Goal: Register for event/course: Sign up to attend an event or enroll in a course

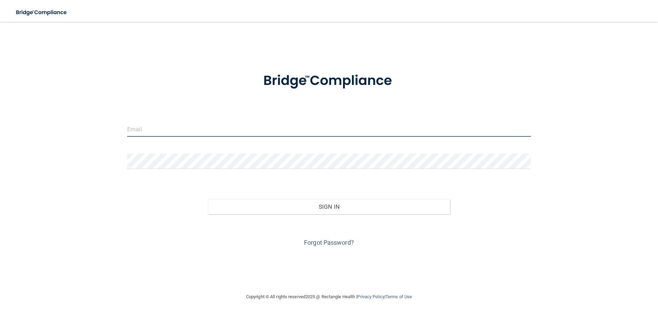
click at [191, 126] on input "email" at bounding box center [328, 128] width 403 height 15
type input "[EMAIL_ADDRESS][DOMAIN_NAME]"
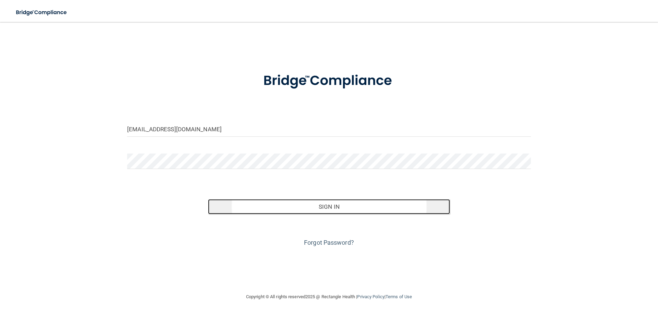
click at [353, 204] on button "Sign In" at bounding box center [329, 206] width 242 height 15
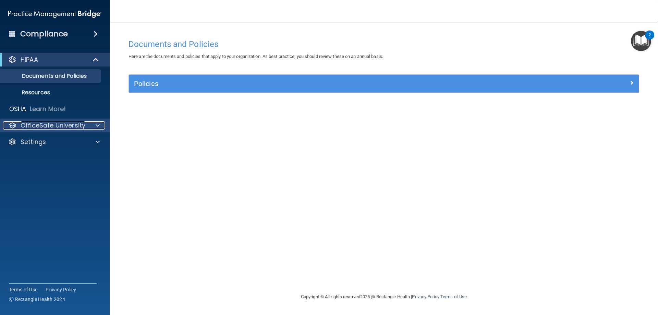
click at [89, 127] on div at bounding box center [96, 125] width 17 height 8
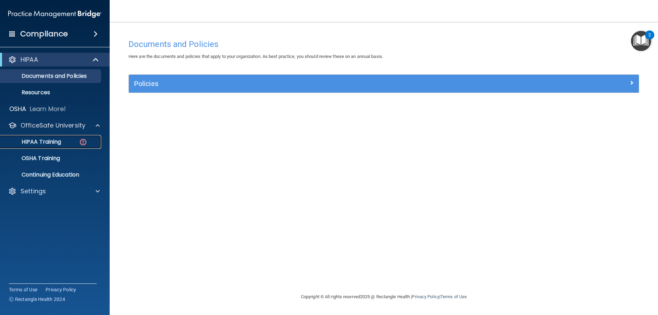
click at [66, 145] on div "HIPAA Training" at bounding box center [51, 141] width 94 height 7
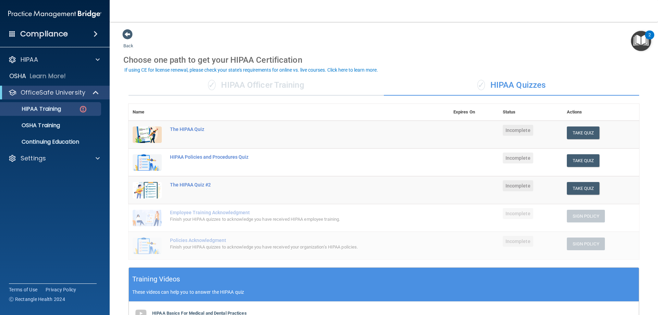
click at [551, 66] on div "Choose one path to get your HIPAA Certification" at bounding box center [383, 60] width 521 height 20
click at [574, 139] on button "Take Quiz" at bounding box center [583, 132] width 33 height 13
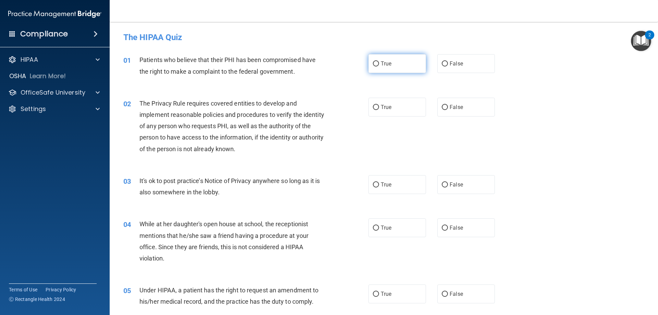
click at [404, 70] on label "True" at bounding box center [397, 63] width 58 height 19
click at [379, 66] on input "True" at bounding box center [376, 63] width 6 height 5
radio input "true"
click at [374, 106] on input "True" at bounding box center [376, 107] width 6 height 5
radio input "true"
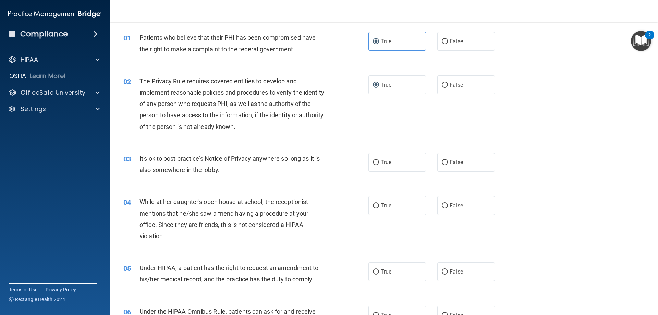
scroll to position [34, 0]
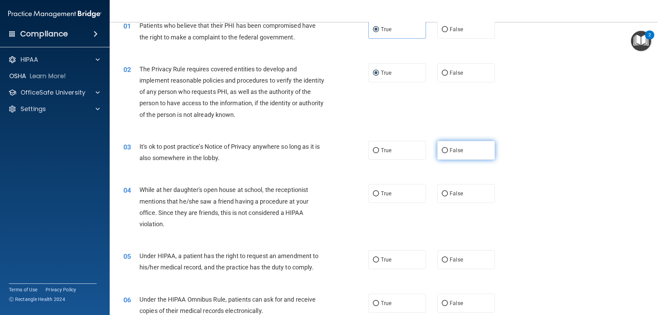
click at [437, 151] on label "False" at bounding box center [466, 150] width 58 height 19
click at [442, 151] on input "False" at bounding box center [445, 150] width 6 height 5
radio input "true"
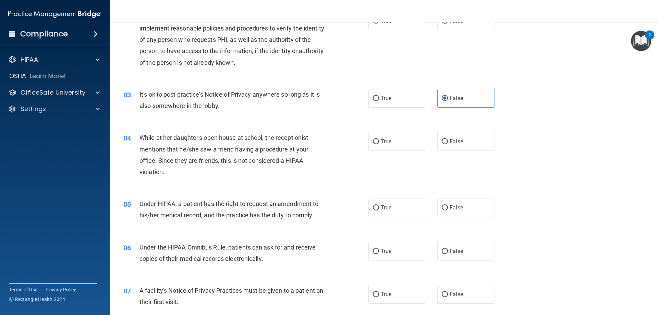
scroll to position [103, 0]
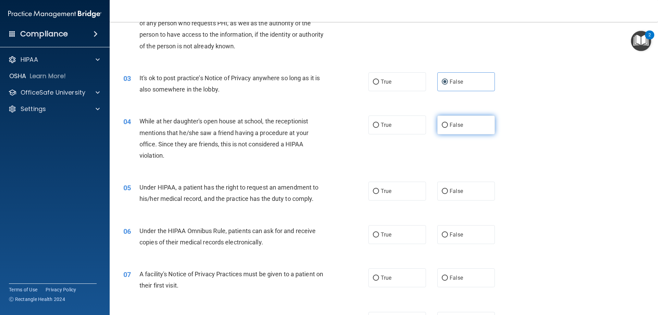
click at [464, 124] on label "False" at bounding box center [466, 124] width 58 height 19
click at [448, 124] on input "False" at bounding box center [445, 125] width 6 height 5
radio input "true"
click at [381, 193] on span "True" at bounding box center [386, 191] width 11 height 7
click at [379, 193] on input "True" at bounding box center [376, 191] width 6 height 5
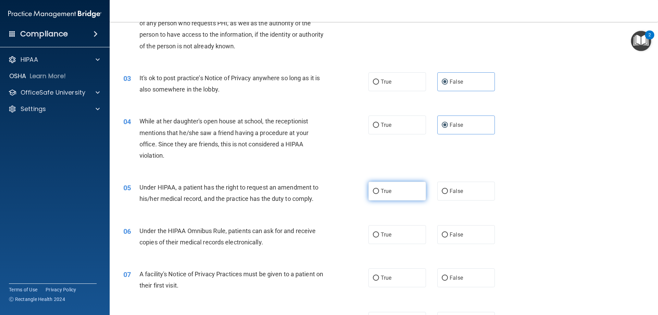
radio input "true"
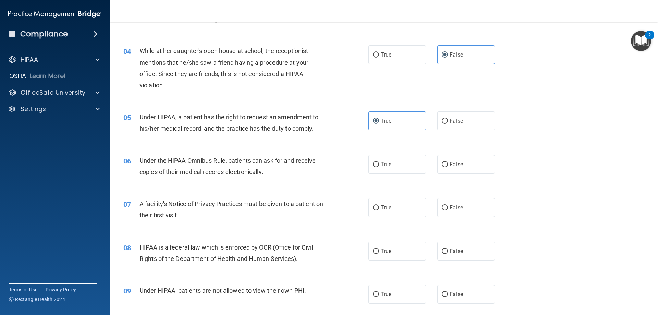
scroll to position [240, 0]
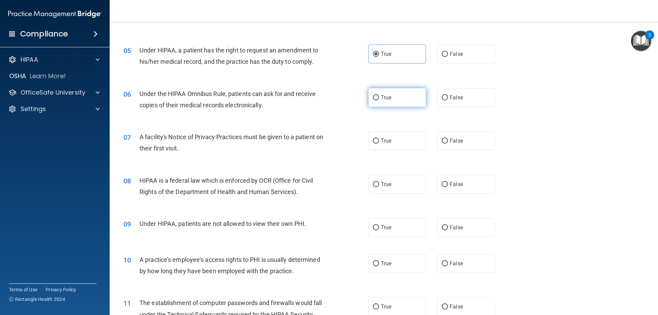
click at [381, 97] on span "True" at bounding box center [386, 97] width 11 height 7
click at [378, 97] on input "True" at bounding box center [376, 97] width 6 height 5
radio input "true"
click at [408, 145] on label "True" at bounding box center [397, 140] width 58 height 19
click at [379, 144] on input "True" at bounding box center [376, 140] width 6 height 5
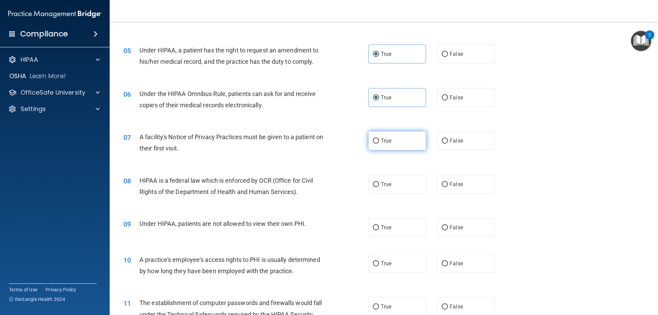
radio input "true"
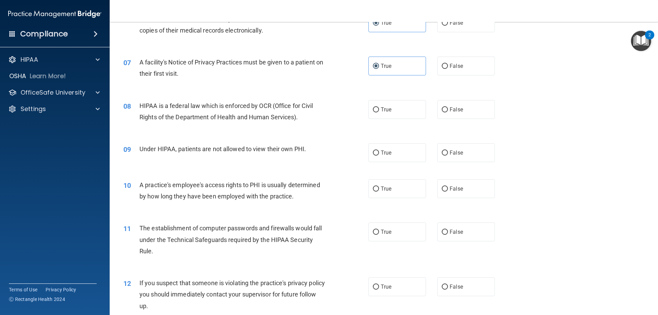
scroll to position [343, 0]
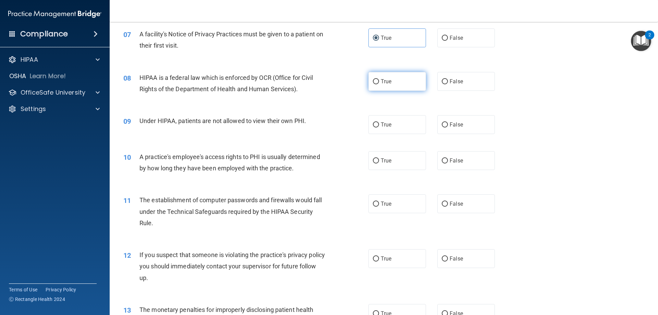
click at [400, 83] on label "True" at bounding box center [397, 81] width 58 height 19
click at [379, 83] on input "True" at bounding box center [376, 81] width 6 height 5
radio input "true"
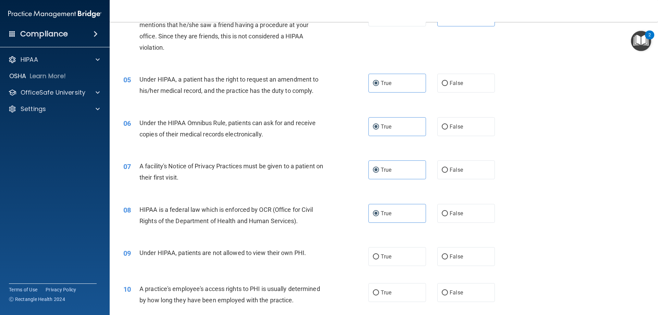
scroll to position [308, 0]
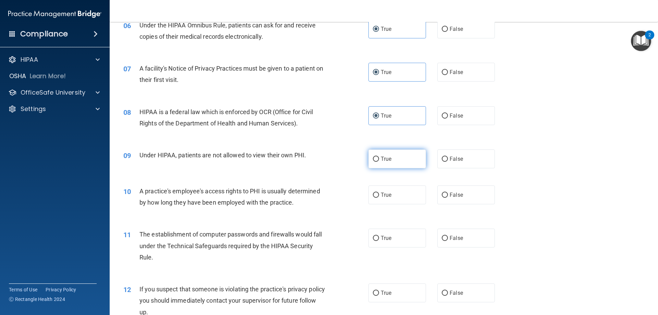
click at [392, 163] on label "True" at bounding box center [397, 158] width 58 height 19
click at [379, 162] on input "True" at bounding box center [376, 159] width 6 height 5
radio input "true"
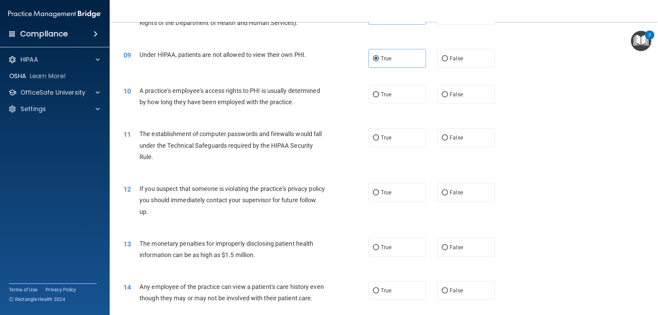
scroll to position [411, 0]
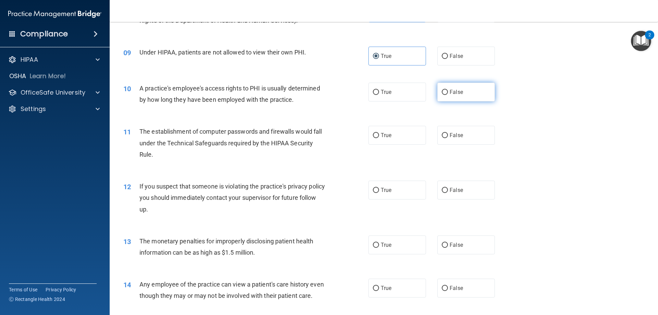
click at [462, 90] on label "False" at bounding box center [466, 92] width 58 height 19
click at [448, 90] on input "False" at bounding box center [445, 92] width 6 height 5
radio input "true"
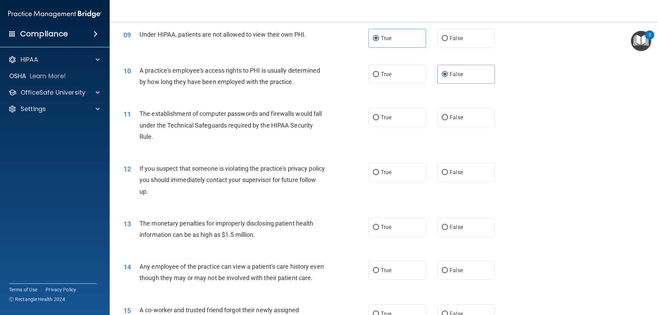
scroll to position [445, 0]
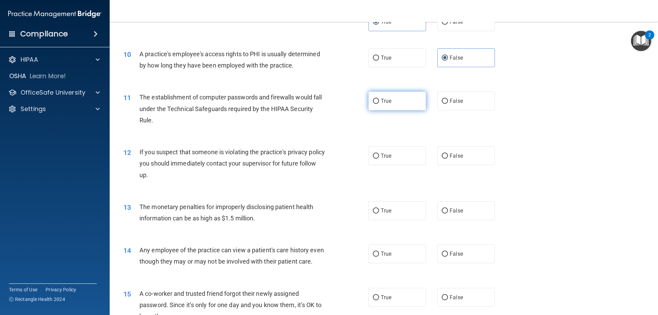
click at [389, 103] on label "True" at bounding box center [397, 100] width 58 height 19
click at [379, 103] on input "True" at bounding box center [376, 101] width 6 height 5
radio input "true"
click at [373, 159] on input "True" at bounding box center [376, 155] width 6 height 5
radio input "true"
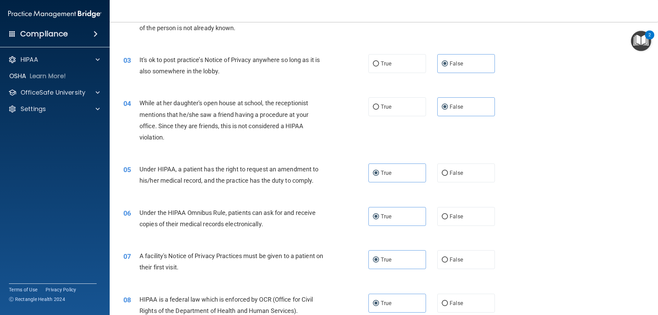
scroll to position [137, 0]
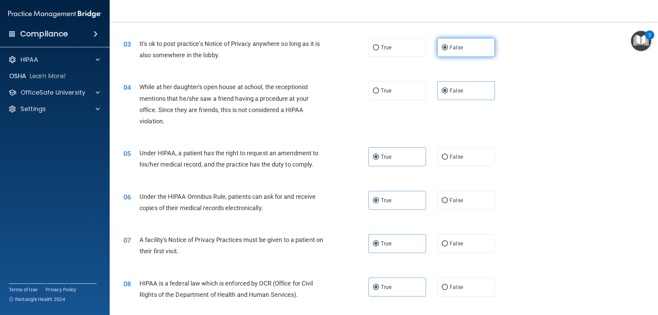
click at [479, 45] on label "False" at bounding box center [466, 47] width 58 height 19
click at [448, 45] on input "False" at bounding box center [445, 47] width 6 height 5
click at [377, 50] on label "True" at bounding box center [397, 47] width 58 height 19
click at [377, 50] on input "True" at bounding box center [376, 47] width 6 height 5
radio input "true"
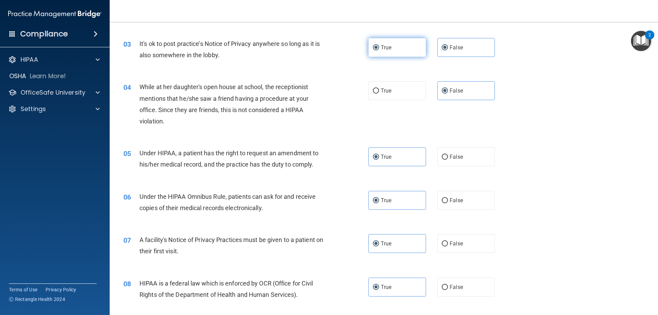
radio input "false"
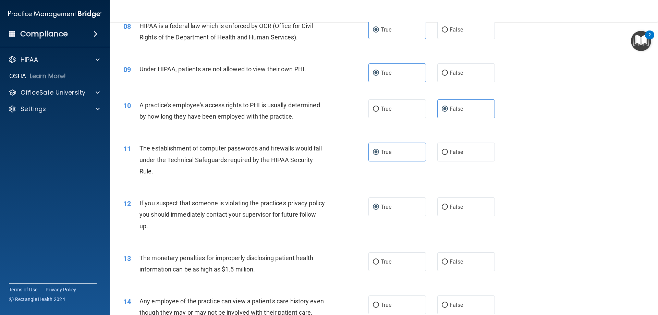
scroll to position [377, 0]
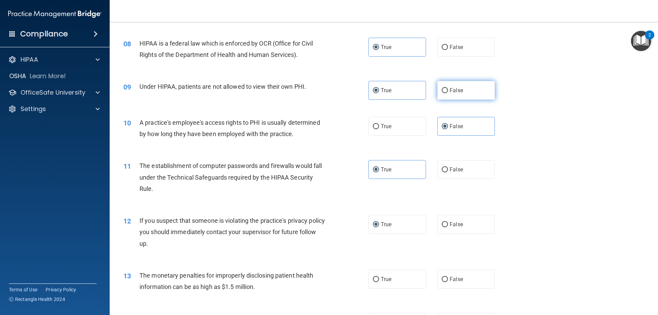
click at [452, 88] on span "False" at bounding box center [455, 90] width 13 height 7
click at [448, 88] on input "False" at bounding box center [445, 90] width 6 height 5
radio input "true"
radio input "false"
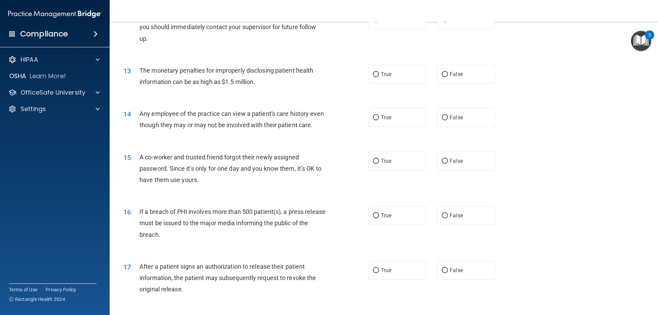
scroll to position [582, 0]
click at [420, 78] on label "True" at bounding box center [397, 73] width 58 height 19
click at [379, 76] on input "True" at bounding box center [376, 73] width 6 height 5
radio input "true"
click at [439, 110] on label "False" at bounding box center [466, 116] width 58 height 19
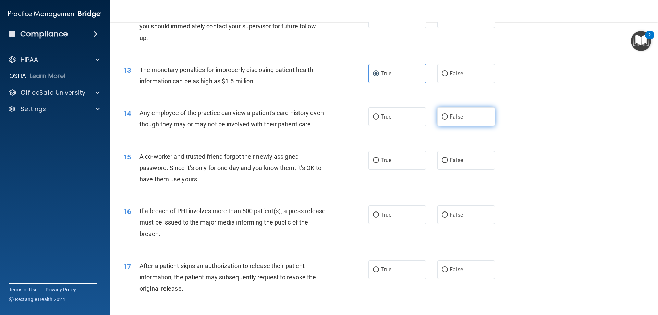
click at [442, 114] on input "False" at bounding box center [445, 116] width 6 height 5
radio input "true"
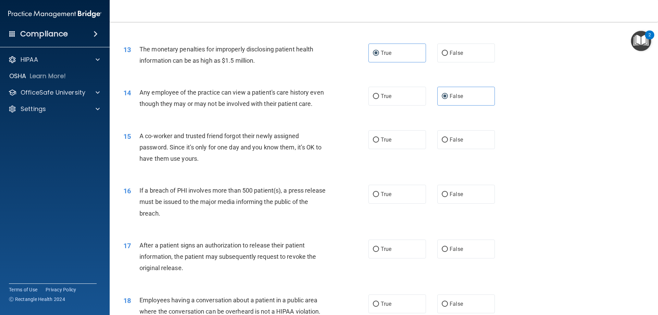
scroll to position [615, 0]
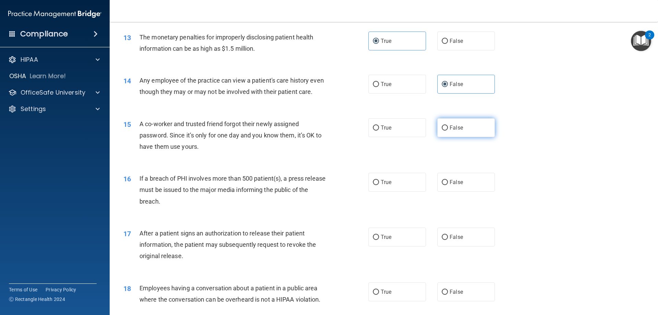
click at [445, 137] on label "False" at bounding box center [466, 127] width 58 height 19
click at [445, 131] on input "False" at bounding box center [445, 127] width 6 height 5
radio input "true"
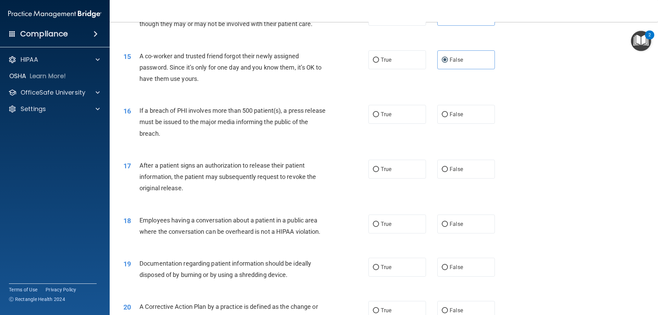
scroll to position [683, 0]
click at [404, 123] on label "True" at bounding box center [397, 113] width 58 height 19
click at [379, 116] on input "True" at bounding box center [376, 113] width 6 height 5
radio input "true"
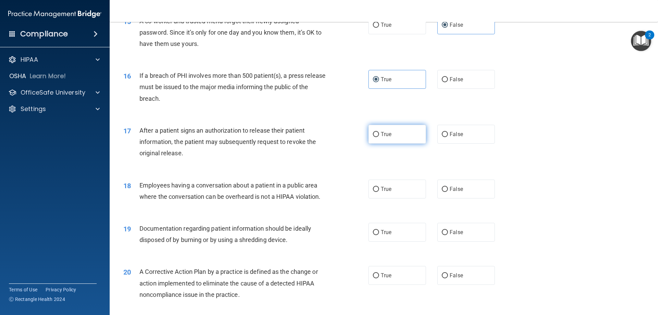
click at [407, 144] on label "True" at bounding box center [397, 134] width 58 height 19
click at [379, 137] on input "True" at bounding box center [376, 134] width 6 height 5
radio input "true"
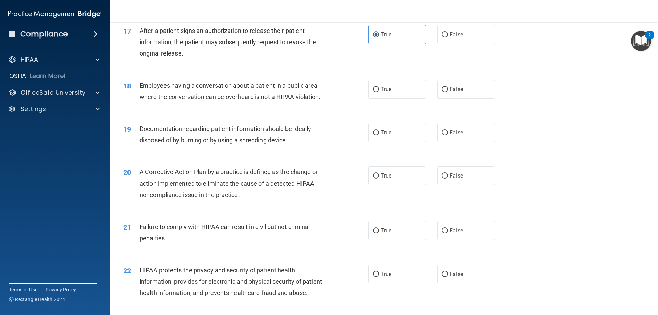
scroll to position [820, 0]
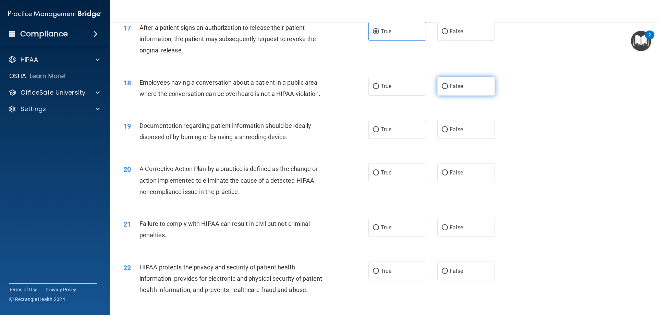
click at [455, 90] on label "False" at bounding box center [466, 86] width 58 height 19
click at [448, 89] on input "False" at bounding box center [445, 86] width 6 height 5
radio input "true"
click at [404, 139] on label "True" at bounding box center [397, 129] width 58 height 19
click at [379, 132] on input "True" at bounding box center [376, 129] width 6 height 5
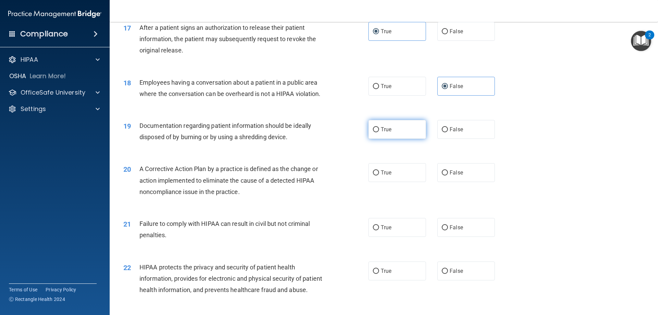
radio input "true"
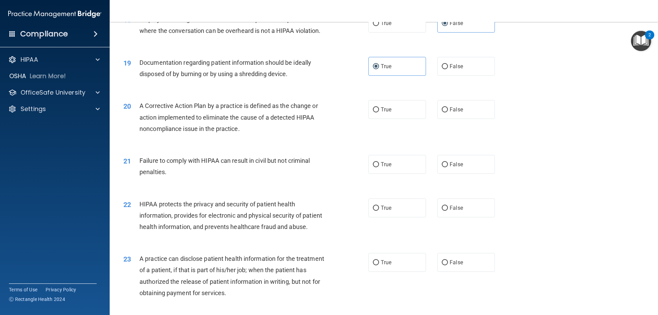
scroll to position [889, 0]
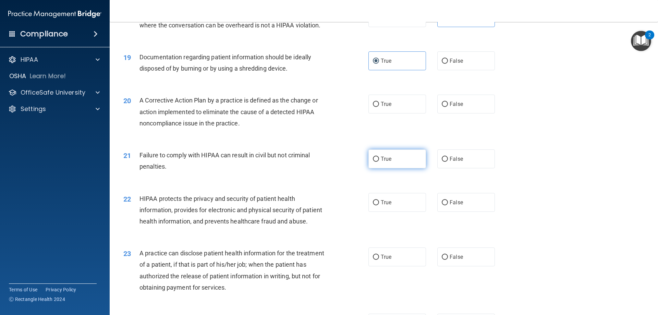
click at [402, 168] on label "True" at bounding box center [397, 158] width 58 height 19
click at [379, 162] on input "True" at bounding box center [376, 159] width 6 height 5
radio input "true"
click at [386, 111] on label "True" at bounding box center [397, 104] width 58 height 19
click at [379, 107] on input "True" at bounding box center [376, 104] width 6 height 5
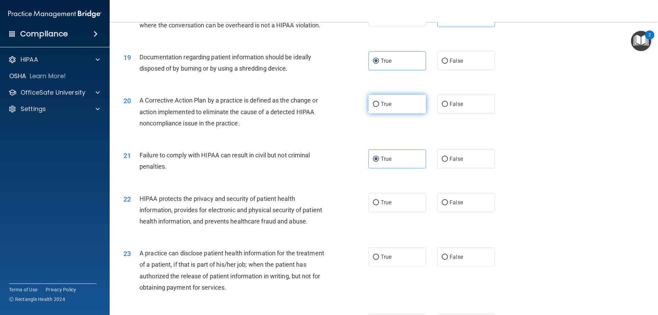
radio input "true"
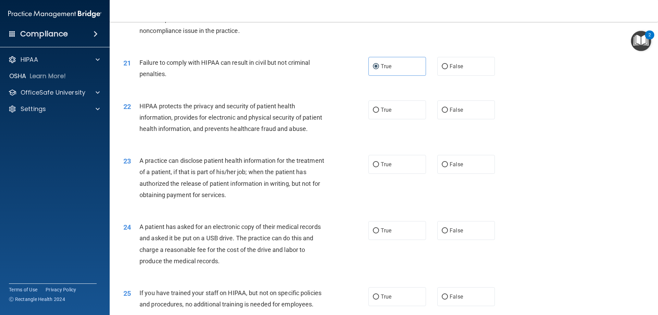
scroll to position [992, 0]
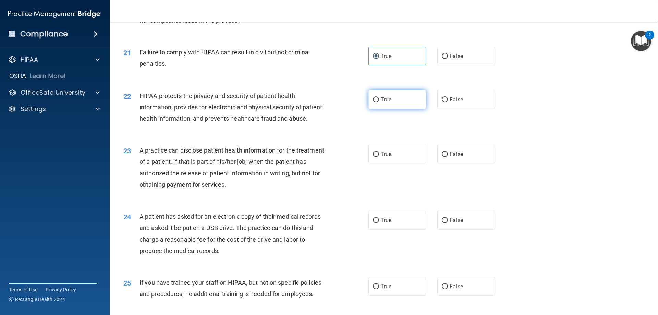
click at [392, 109] on label "True" at bounding box center [397, 99] width 58 height 19
click at [379, 102] on input "True" at bounding box center [376, 99] width 6 height 5
radio input "true"
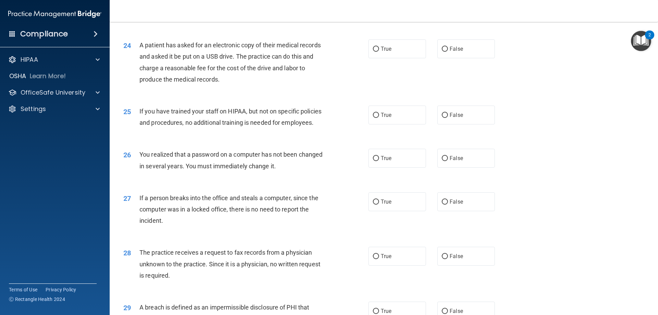
scroll to position [1129, 0]
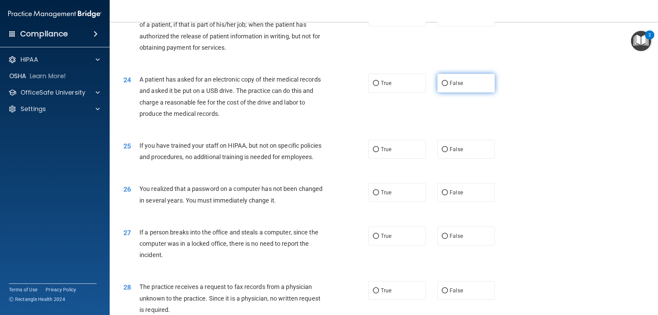
click at [461, 92] on label "False" at bounding box center [466, 83] width 58 height 19
click at [448, 86] on input "False" at bounding box center [445, 83] width 6 height 5
radio input "true"
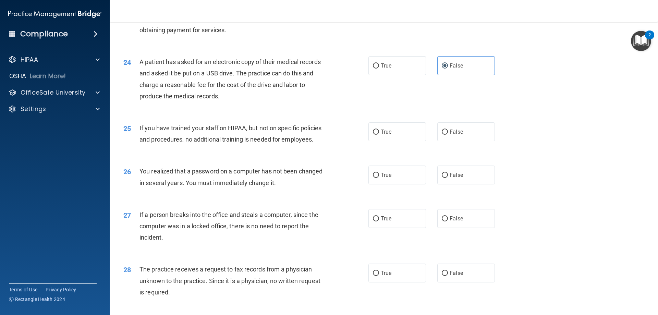
scroll to position [1163, 0]
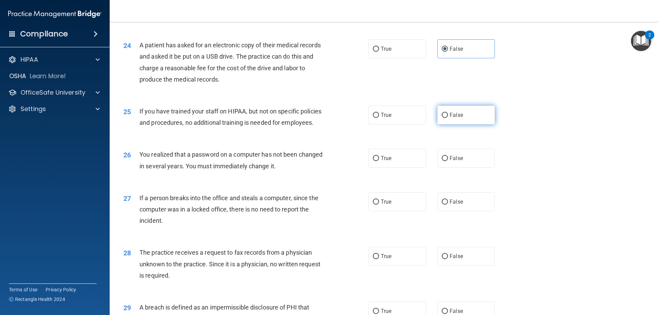
click at [449, 118] on span "False" at bounding box center [455, 115] width 13 height 7
click at [447, 118] on input "False" at bounding box center [445, 115] width 6 height 5
radio input "true"
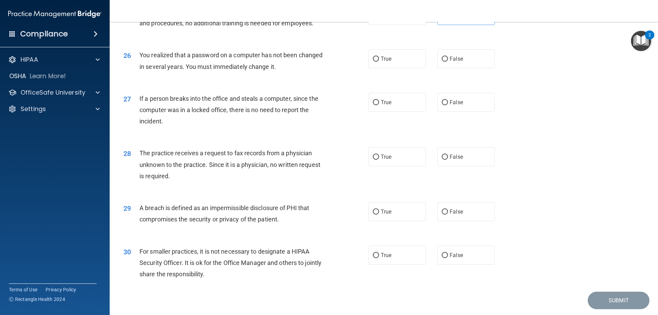
scroll to position [1266, 0]
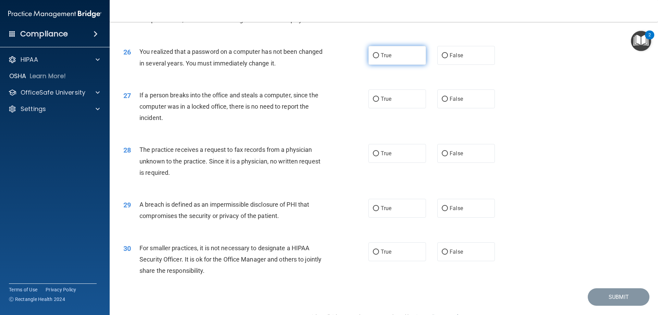
click at [388, 65] on label "True" at bounding box center [397, 55] width 58 height 19
click at [379, 58] on input "True" at bounding box center [376, 55] width 6 height 5
radio input "true"
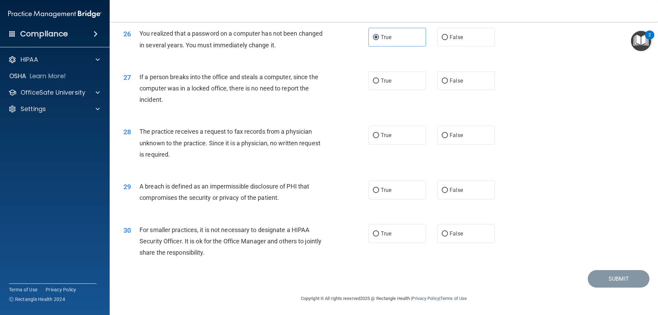
scroll to position [1272, 0]
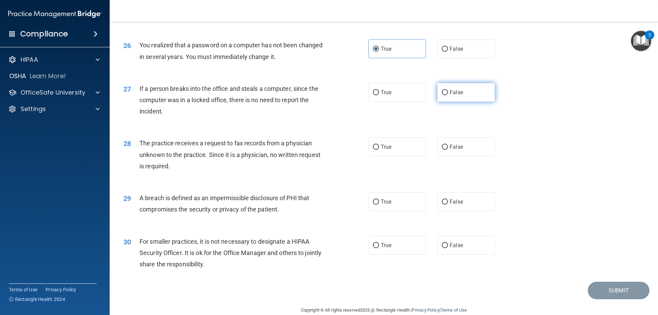
click at [458, 96] on span "False" at bounding box center [455, 92] width 13 height 7
click at [448, 95] on input "False" at bounding box center [445, 92] width 6 height 5
radio input "true"
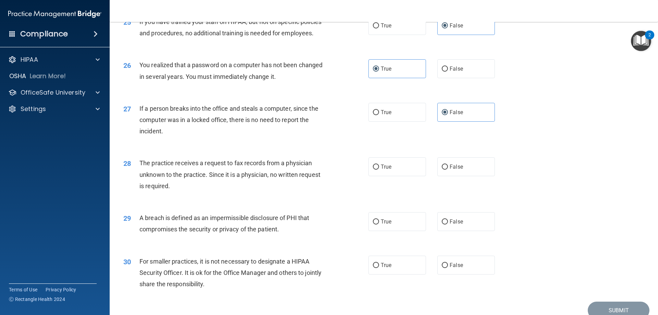
scroll to position [1250, 0]
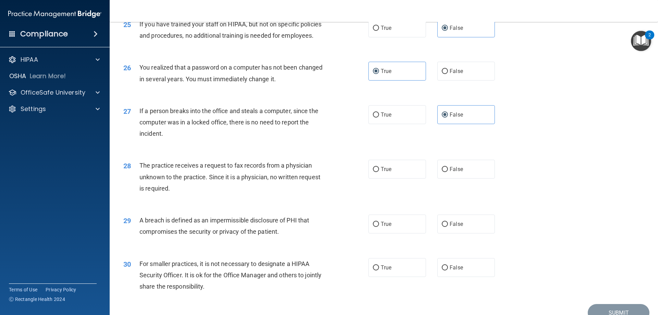
click at [521, 181] on div "28 The practice receives a request to fax records from a physician unknown to t…" at bounding box center [383, 178] width 531 height 55
click at [489, 178] on label "False" at bounding box center [466, 169] width 58 height 19
click at [448, 172] on input "False" at bounding box center [445, 169] width 6 height 5
radio input "true"
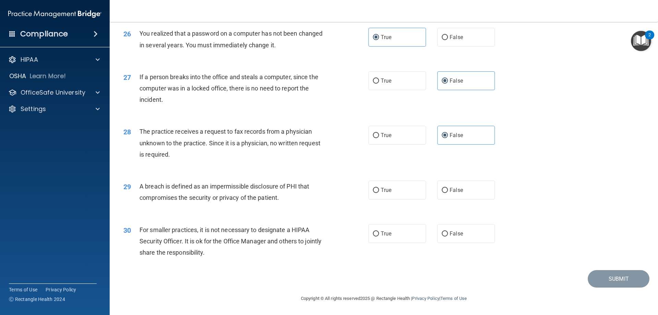
scroll to position [1306, 0]
click at [395, 186] on label "True" at bounding box center [397, 190] width 58 height 19
click at [379, 188] on input "True" at bounding box center [376, 190] width 6 height 5
radio input "true"
click at [454, 231] on span "False" at bounding box center [455, 233] width 13 height 7
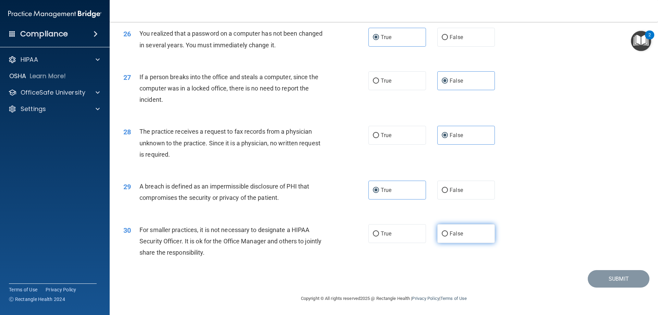
click at [448, 231] on input "False" at bounding box center [445, 233] width 6 height 5
radio input "true"
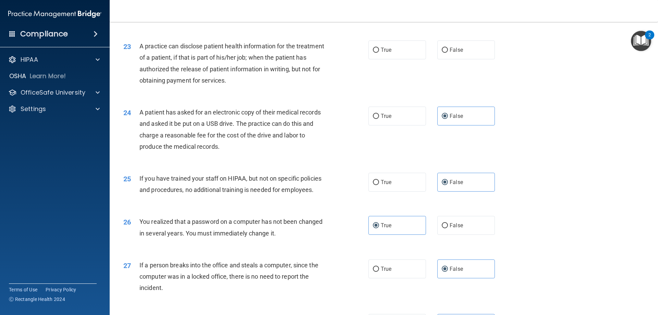
scroll to position [1032, 0]
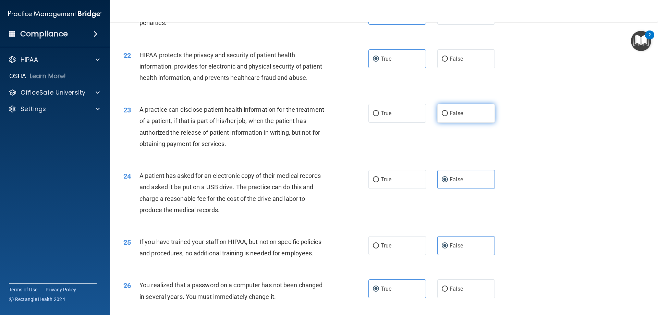
click at [453, 123] on label "False" at bounding box center [466, 113] width 58 height 19
click at [448, 116] on input "False" at bounding box center [445, 113] width 6 height 5
radio input "true"
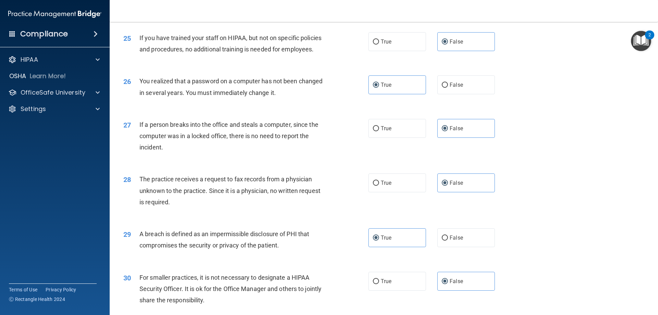
scroll to position [1306, 0]
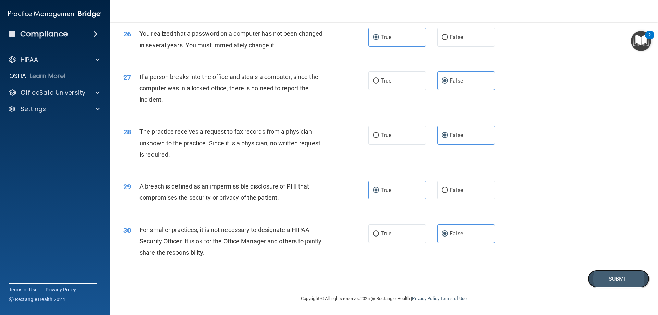
click at [618, 270] on button "Submit" at bounding box center [618, 278] width 62 height 17
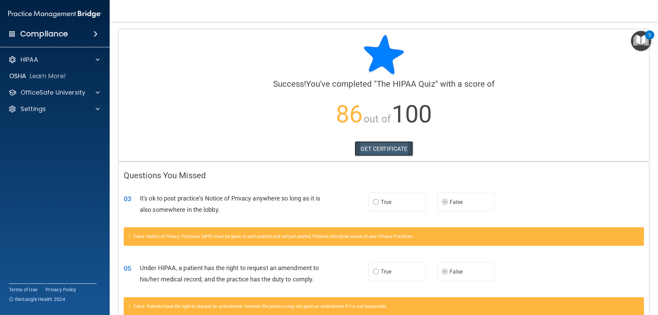
click at [371, 145] on link "GET CERTIFICATE" at bounding box center [384, 148] width 59 height 15
click at [36, 61] on p "HIPAA" at bounding box center [29, 59] width 17 height 8
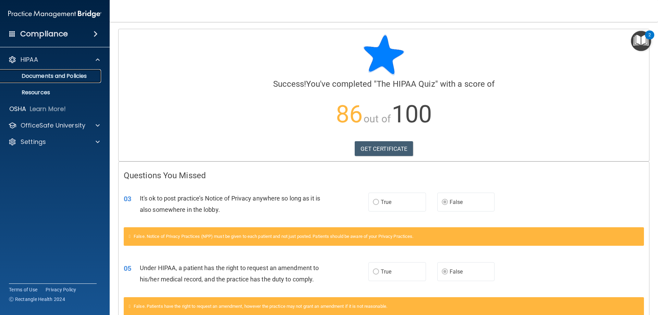
click at [46, 78] on p "Documents and Policies" at bounding box center [51, 76] width 94 height 7
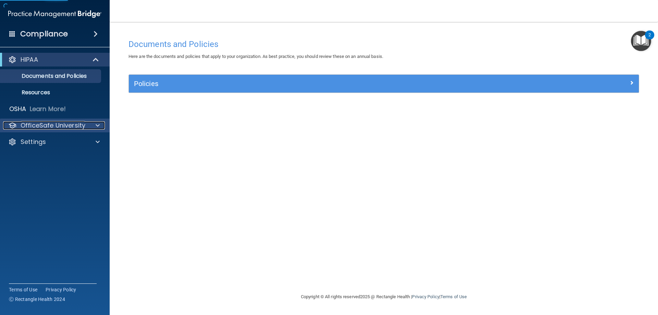
click at [61, 122] on p "OfficeSafe University" at bounding box center [53, 125] width 65 height 8
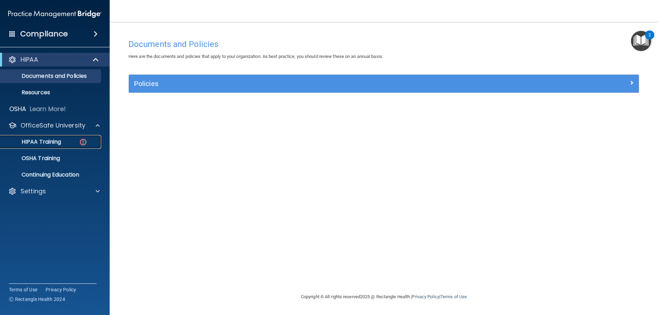
click at [65, 143] on div "HIPAA Training" at bounding box center [51, 141] width 94 height 7
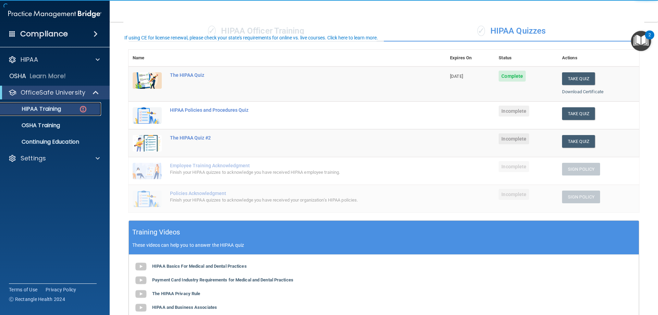
scroll to position [69, 0]
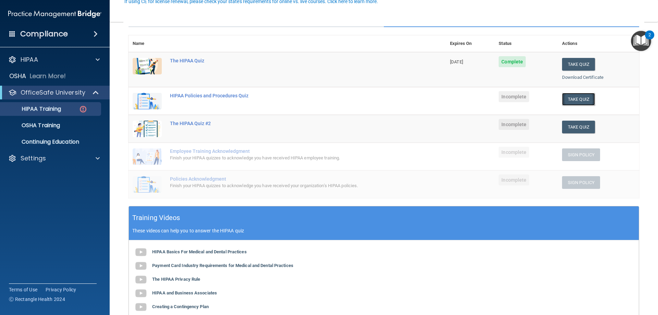
click at [572, 98] on button "Take Quiz" at bounding box center [578, 99] width 33 height 13
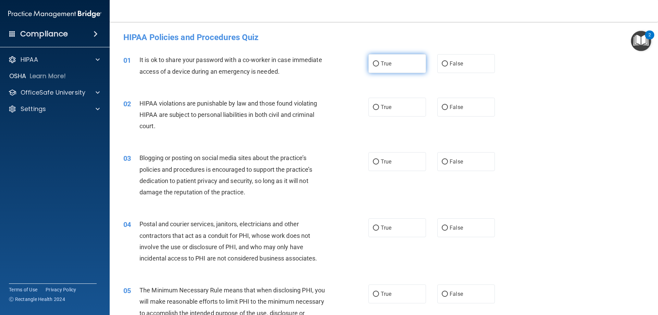
click at [394, 71] on label "True" at bounding box center [397, 63] width 58 height 19
click at [379, 66] on input "True" at bounding box center [376, 63] width 6 height 5
radio input "true"
click at [407, 111] on label "True" at bounding box center [397, 107] width 58 height 19
click at [379, 110] on input "True" at bounding box center [376, 107] width 6 height 5
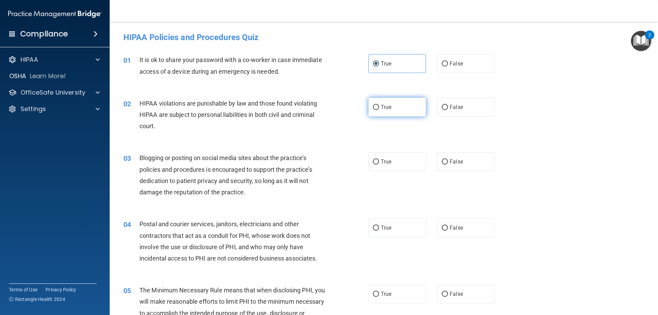
radio input "true"
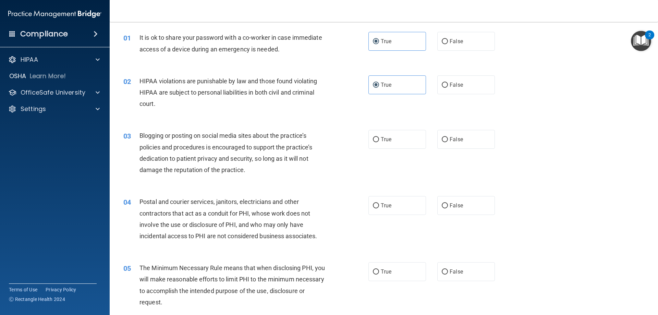
scroll to position [34, 0]
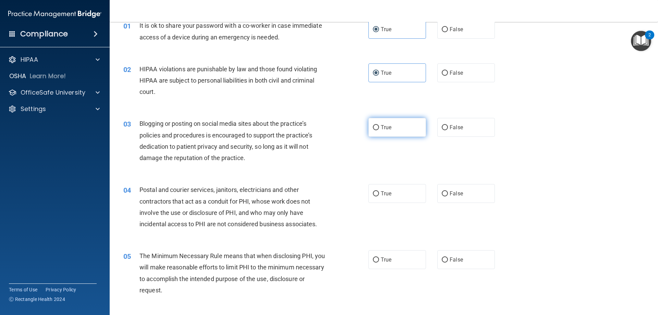
click at [395, 130] on label "True" at bounding box center [397, 127] width 58 height 19
click at [379, 130] on input "True" at bounding box center [376, 127] width 6 height 5
radio input "true"
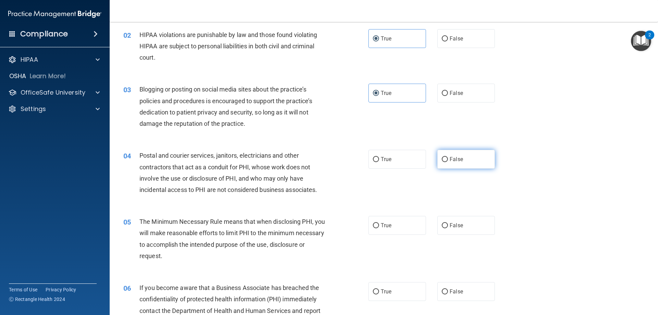
click at [456, 156] on label "False" at bounding box center [466, 159] width 58 height 19
click at [448, 157] on input "False" at bounding box center [445, 159] width 6 height 5
radio input "true"
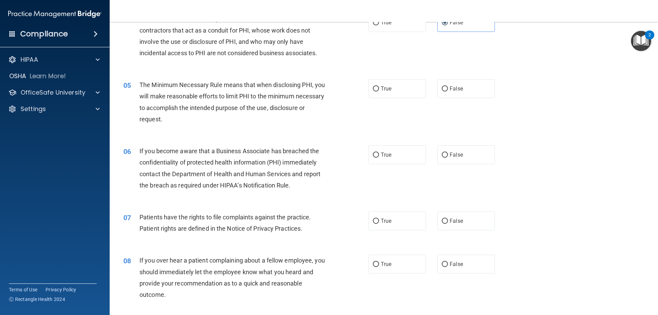
scroll to position [206, 0]
click at [393, 84] on label "True" at bounding box center [397, 88] width 58 height 19
click at [379, 86] on input "True" at bounding box center [376, 88] width 6 height 5
radio input "true"
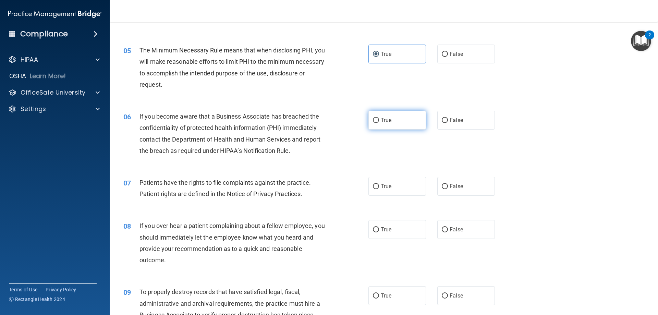
click at [397, 124] on label "True" at bounding box center [397, 120] width 58 height 19
click at [379, 123] on input "True" at bounding box center [376, 120] width 6 height 5
radio input "true"
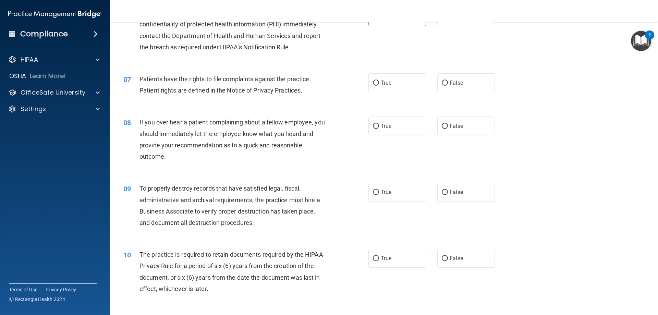
scroll to position [343, 0]
click at [381, 82] on span "True" at bounding box center [386, 83] width 11 height 7
click at [379, 82] on input "True" at bounding box center [376, 83] width 6 height 5
radio input "true"
click at [458, 129] on span "False" at bounding box center [455, 126] width 13 height 7
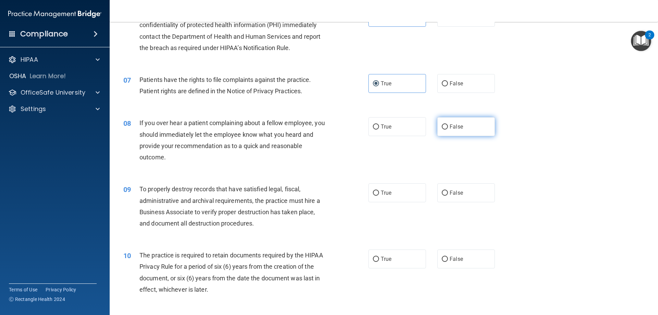
click at [448, 129] on input "False" at bounding box center [445, 126] width 6 height 5
radio input "true"
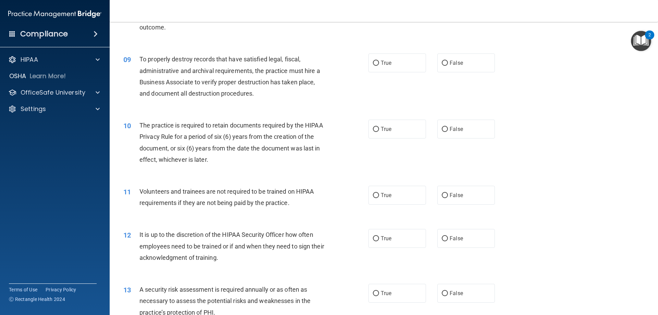
scroll to position [480, 0]
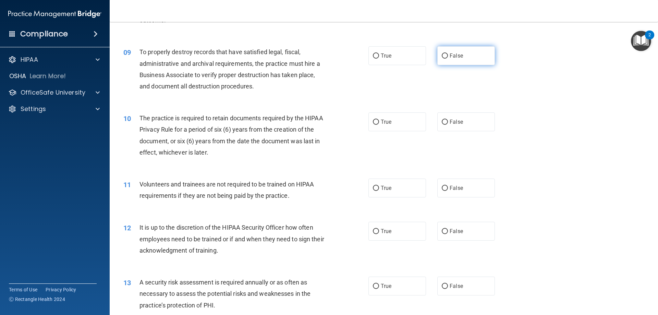
click at [479, 58] on label "False" at bounding box center [466, 55] width 58 height 19
click at [448, 58] on input "False" at bounding box center [445, 55] width 6 height 5
radio input "true"
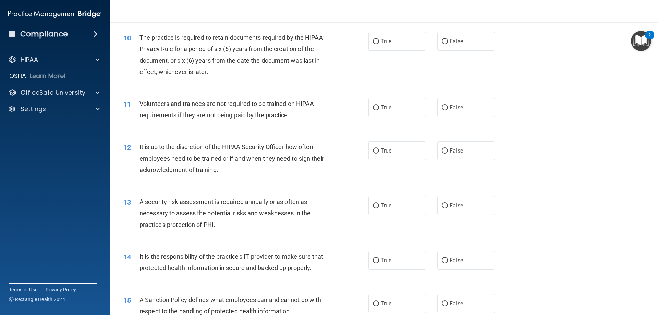
scroll to position [548, 0]
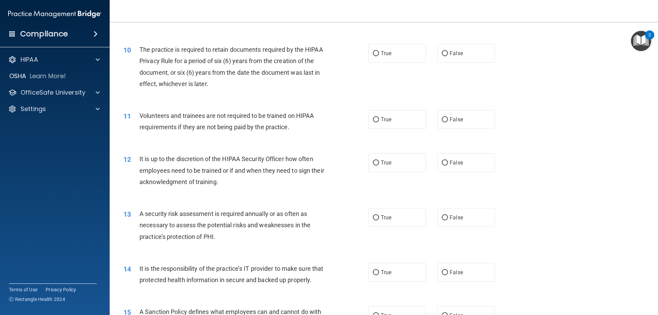
click at [377, 63] on div "10 The practice is required to retain documents required by the HIPAA Privacy R…" at bounding box center [383, 68] width 531 height 66
click at [377, 62] on label "True" at bounding box center [397, 53] width 58 height 19
click at [377, 56] on input "True" at bounding box center [376, 53] width 6 height 5
radio input "true"
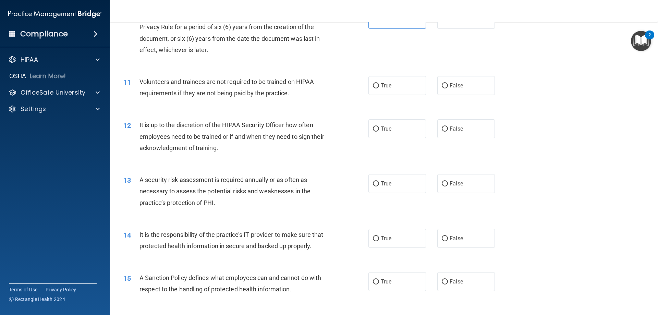
scroll to position [582, 0]
click at [479, 89] on label "False" at bounding box center [466, 85] width 58 height 19
click at [448, 88] on input "False" at bounding box center [445, 85] width 6 height 5
radio input "true"
click at [376, 133] on label "True" at bounding box center [397, 128] width 58 height 19
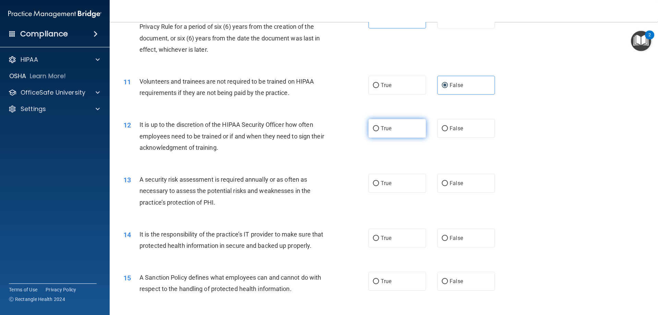
click at [376, 131] on input "True" at bounding box center [376, 128] width 6 height 5
radio input "true"
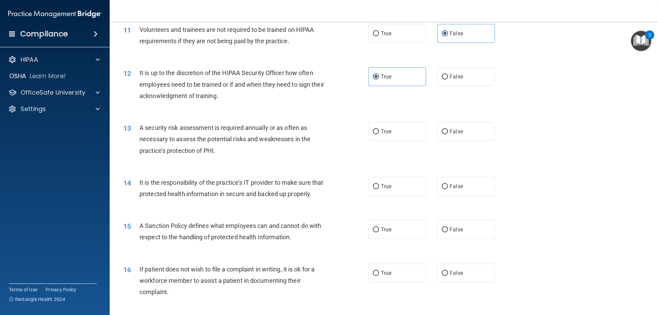
scroll to position [651, 0]
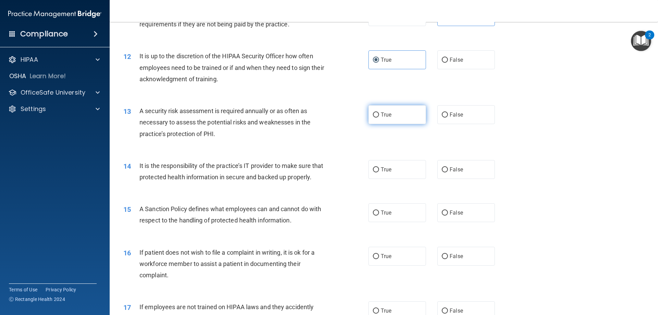
click at [405, 116] on label "True" at bounding box center [397, 114] width 58 height 19
click at [379, 116] on input "True" at bounding box center [376, 114] width 6 height 5
radio input "true"
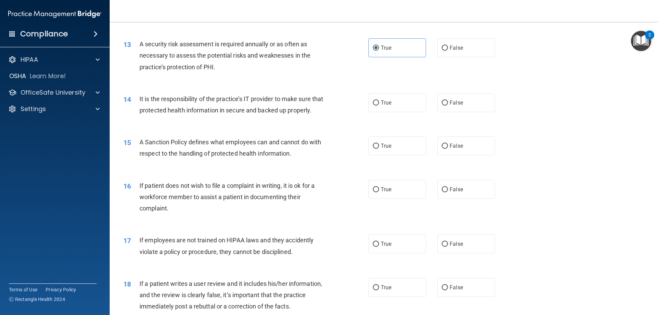
scroll to position [719, 0]
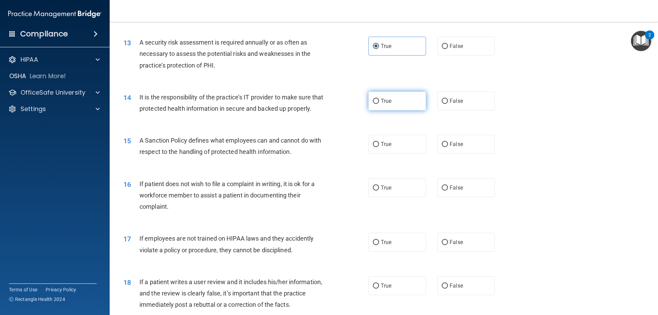
click at [381, 107] on label "True" at bounding box center [397, 100] width 58 height 19
click at [379, 104] on input "True" at bounding box center [376, 101] width 6 height 5
radio input "true"
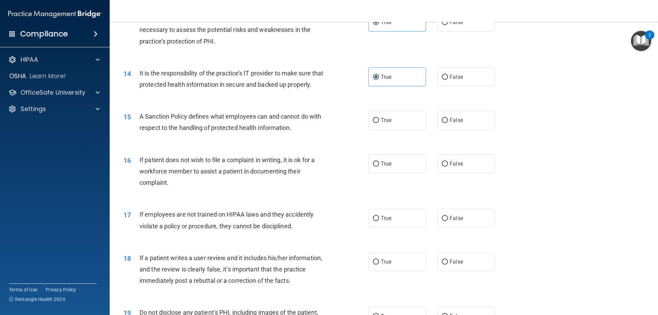
scroll to position [788, 0]
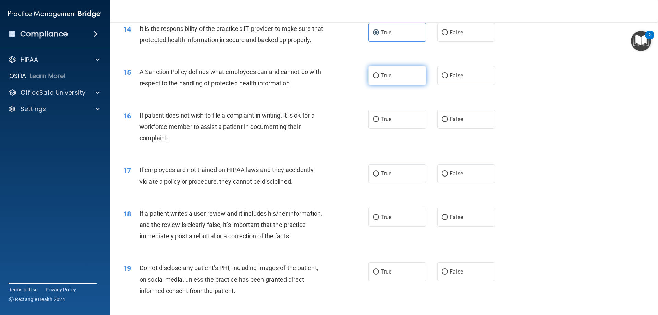
click at [376, 84] on label "True" at bounding box center [397, 75] width 58 height 19
click at [376, 78] on input "True" at bounding box center [376, 75] width 6 height 5
radio input "true"
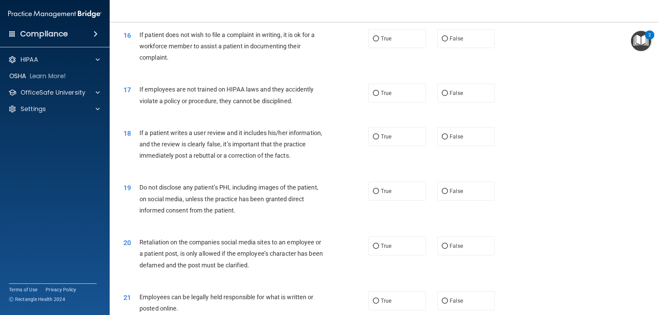
scroll to position [856, 0]
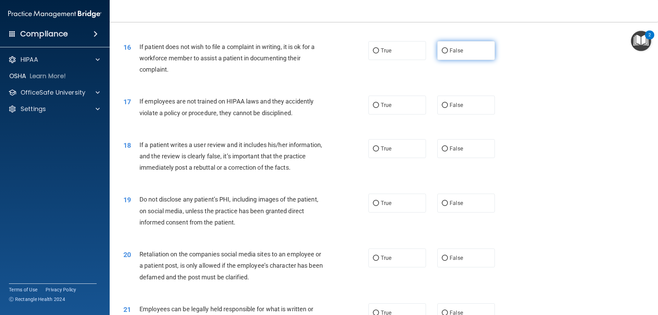
click at [446, 58] on label "False" at bounding box center [466, 50] width 58 height 19
click at [446, 53] on input "False" at bounding box center [445, 50] width 6 height 5
radio input "true"
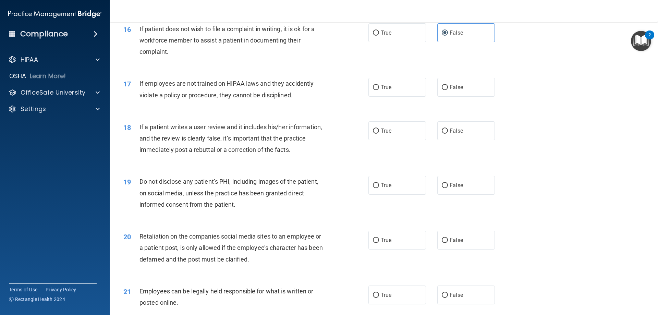
scroll to position [891, 0]
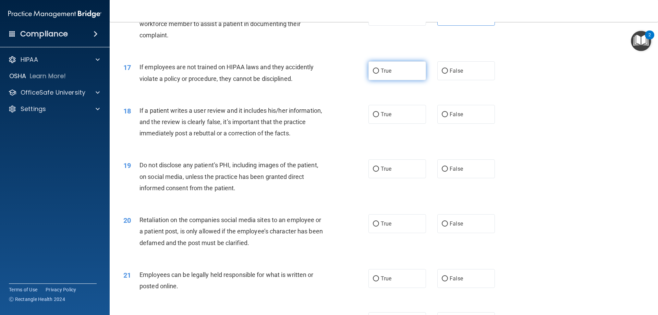
click at [381, 74] on span "True" at bounding box center [386, 70] width 11 height 7
click at [379, 74] on input "True" at bounding box center [376, 71] width 6 height 5
radio input "true"
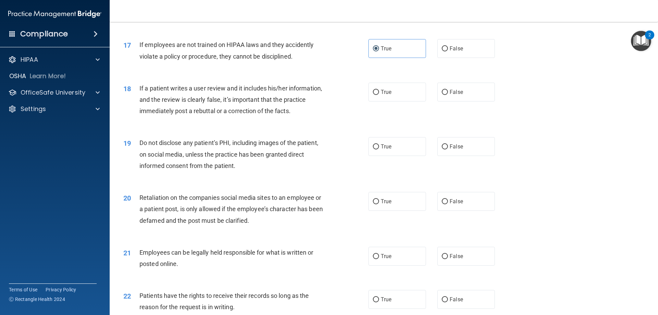
scroll to position [925, 0]
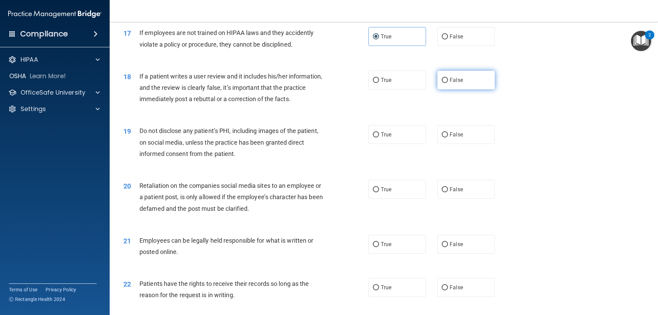
click at [450, 83] on span "False" at bounding box center [455, 80] width 13 height 7
click at [448, 83] on input "False" at bounding box center [445, 80] width 6 height 5
radio input "true"
click at [450, 83] on span "False" at bounding box center [455, 80] width 13 height 7
click at [448, 83] on input "False" at bounding box center [445, 80] width 6 height 5
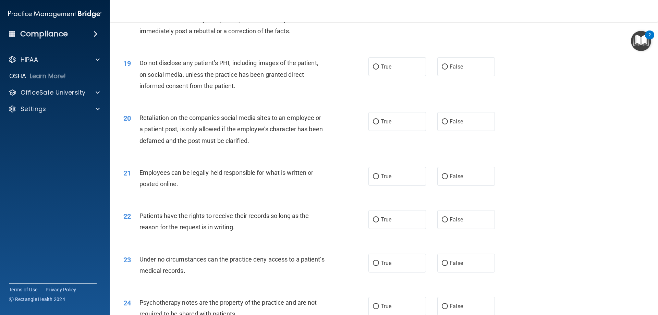
scroll to position [993, 0]
click at [373, 69] on input "True" at bounding box center [376, 66] width 6 height 5
radio input "true"
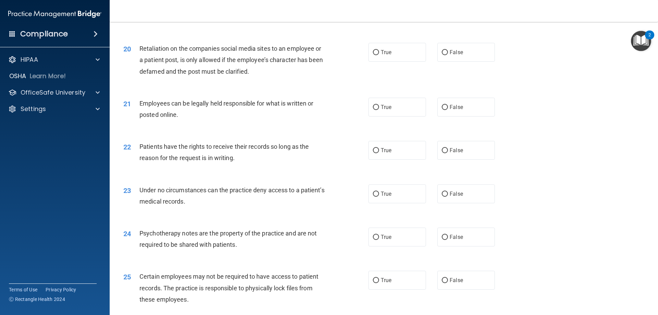
scroll to position [959, 0]
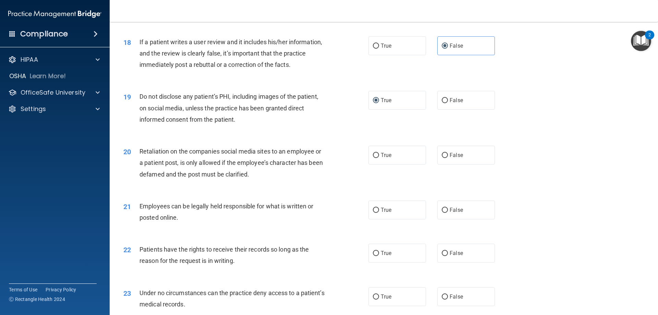
click at [291, 310] on div "Under no circumstances can the practice deny access to a patient’s medical reco…" at bounding box center [234, 298] width 191 height 23
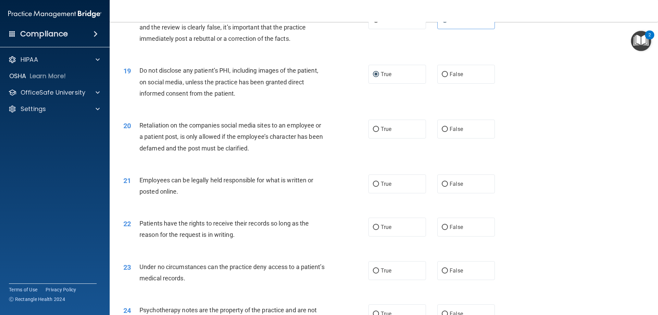
scroll to position [1028, 0]
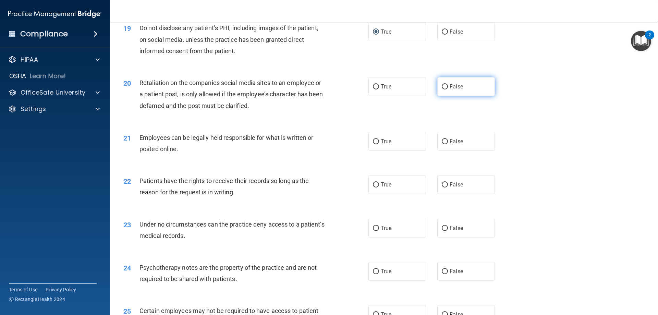
click at [454, 90] on span "False" at bounding box center [455, 86] width 13 height 7
click at [448, 89] on input "False" at bounding box center [445, 86] width 6 height 5
radio input "true"
click at [402, 151] on label "True" at bounding box center [397, 141] width 58 height 19
click at [379, 144] on input "True" at bounding box center [376, 141] width 6 height 5
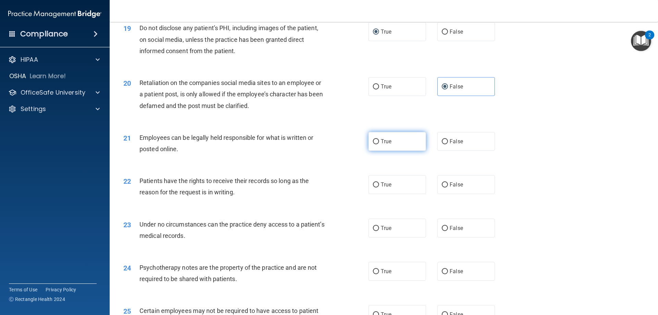
radio input "true"
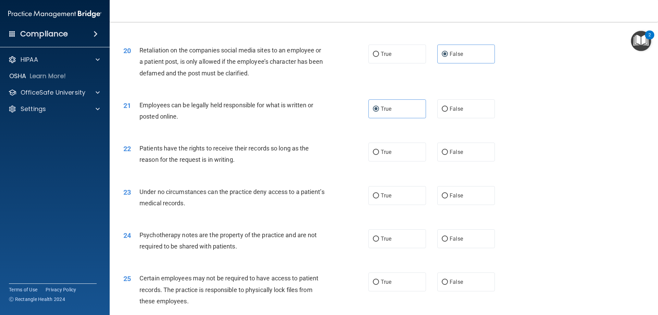
scroll to position [1096, 0]
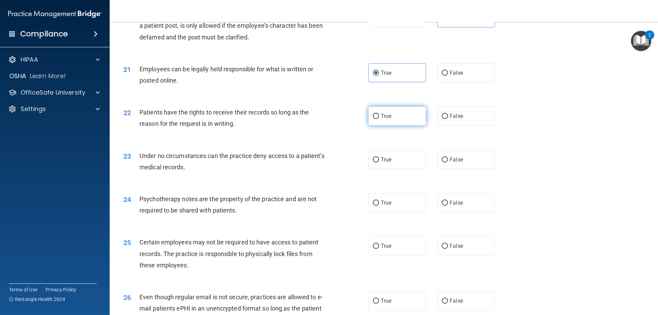
click at [407, 125] on label "True" at bounding box center [397, 116] width 58 height 19
click at [379, 119] on input "True" at bounding box center [376, 116] width 6 height 5
radio input "true"
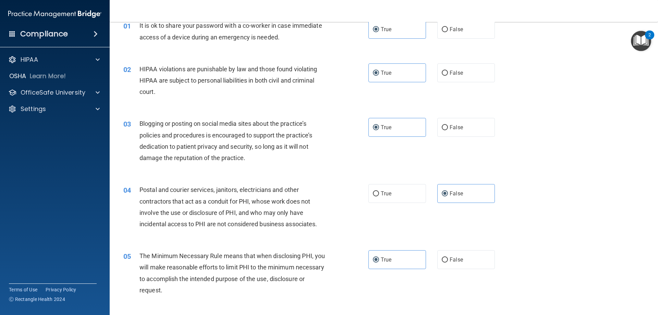
scroll to position [0, 0]
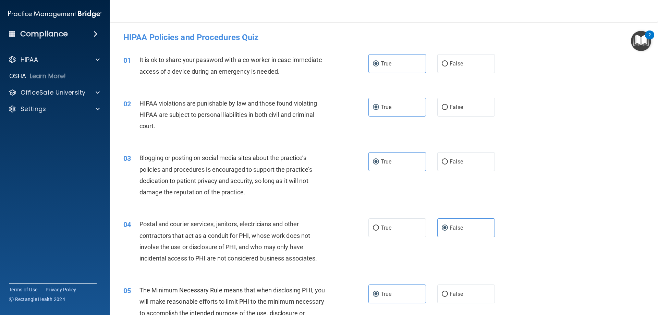
click at [430, 61] on div "True False" at bounding box center [437, 63] width 138 height 19
click at [449, 62] on span "False" at bounding box center [455, 63] width 13 height 7
click at [448, 62] on input "False" at bounding box center [445, 63] width 6 height 5
radio input "true"
radio input "false"
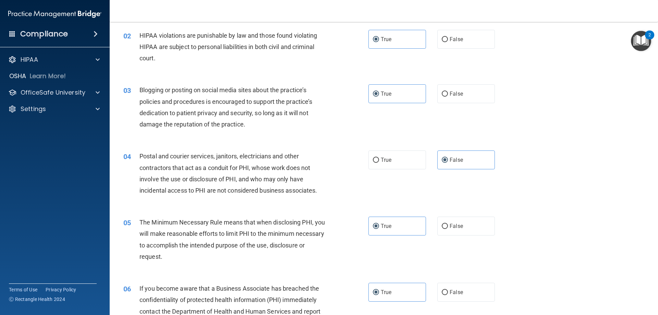
scroll to position [69, 0]
click at [451, 96] on span "False" at bounding box center [455, 93] width 13 height 7
click at [448, 96] on input "False" at bounding box center [445, 93] width 6 height 5
radio input "true"
radio input "false"
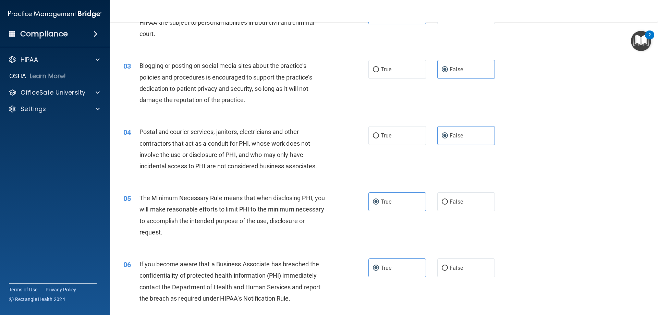
scroll to position [103, 0]
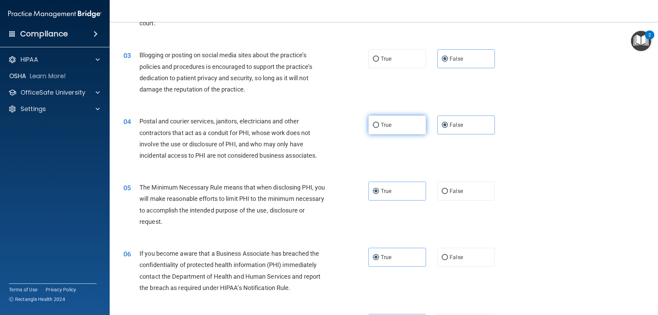
click at [409, 121] on label "True" at bounding box center [397, 124] width 58 height 19
click at [379, 123] on input "True" at bounding box center [376, 125] width 6 height 5
radio input "true"
radio input "false"
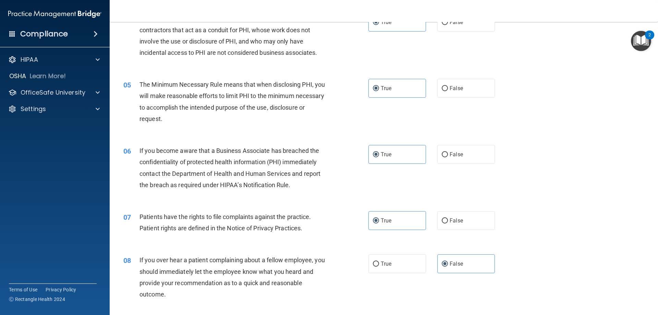
scroll to position [274, 0]
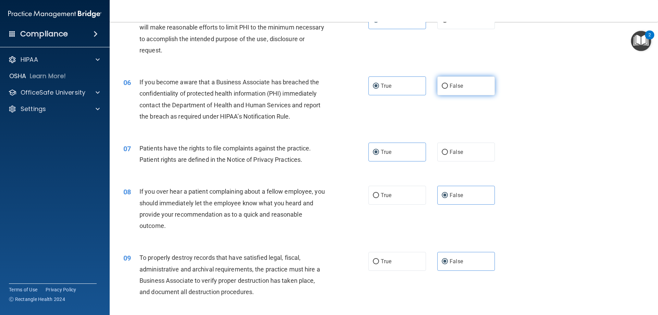
click at [481, 89] on label "False" at bounding box center [466, 85] width 58 height 19
click at [448, 89] on input "False" at bounding box center [445, 86] width 6 height 5
radio input "true"
radio input "false"
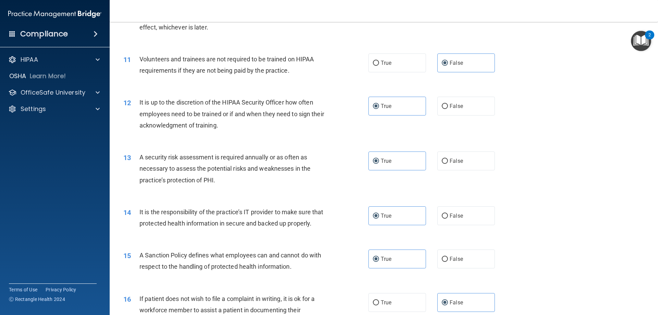
scroll to position [617, 0]
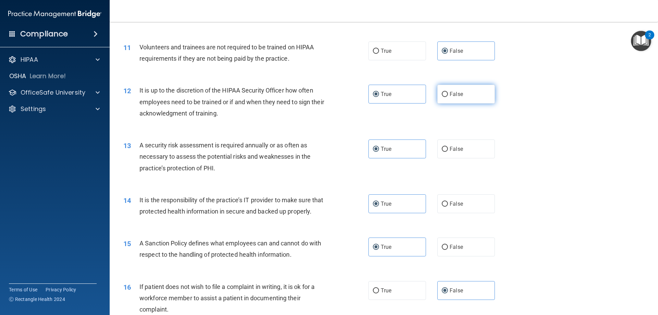
click at [464, 99] on label "False" at bounding box center [466, 94] width 58 height 19
click at [448, 97] on input "False" at bounding box center [445, 94] width 6 height 5
radio input "true"
radio input "false"
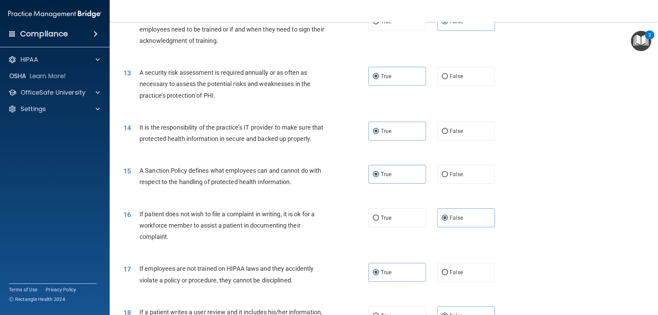
scroll to position [719, 0]
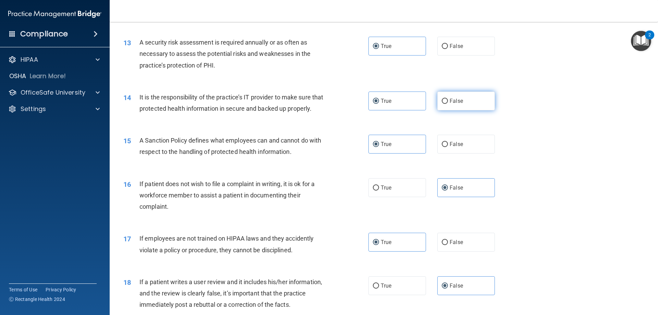
click at [448, 106] on label "False" at bounding box center [466, 100] width 58 height 19
click at [448, 104] on input "False" at bounding box center [445, 101] width 6 height 5
radio input "true"
radio input "false"
click at [484, 153] on label "False" at bounding box center [466, 144] width 58 height 19
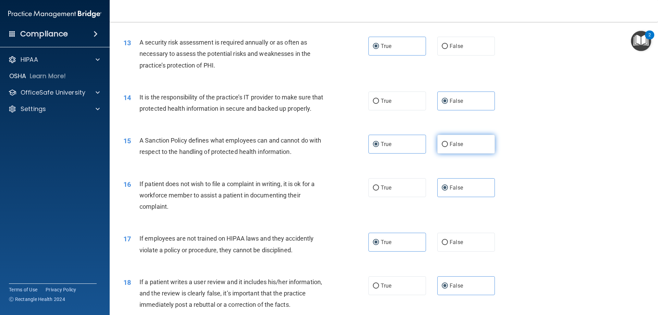
click at [448, 147] on input "False" at bounding box center [445, 144] width 6 height 5
radio input "true"
radio input "false"
click at [405, 197] on label "True" at bounding box center [397, 187] width 58 height 19
click at [379, 190] on input "True" at bounding box center [376, 187] width 6 height 5
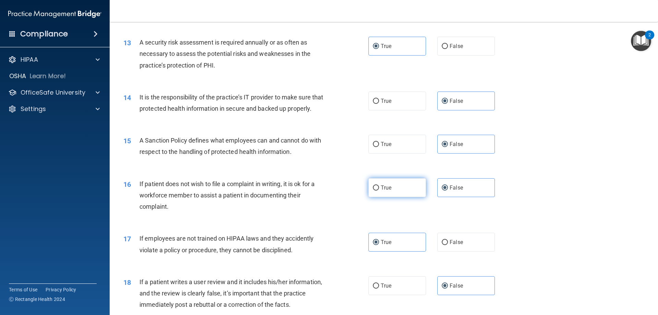
radio input "true"
radio input "false"
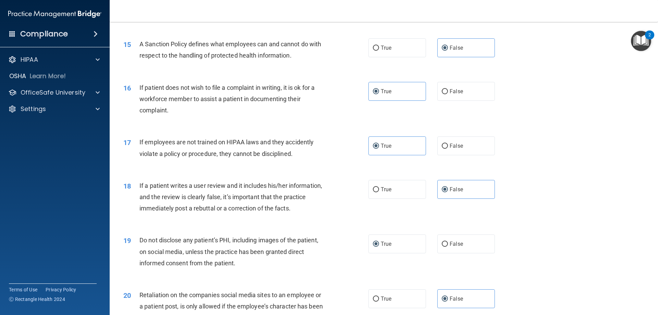
scroll to position [891, 0]
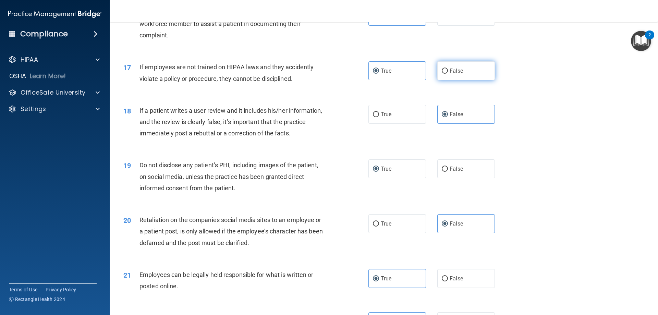
click at [464, 80] on label "False" at bounding box center [466, 70] width 58 height 19
click at [448, 74] on input "False" at bounding box center [445, 71] width 6 height 5
radio input "true"
radio input "false"
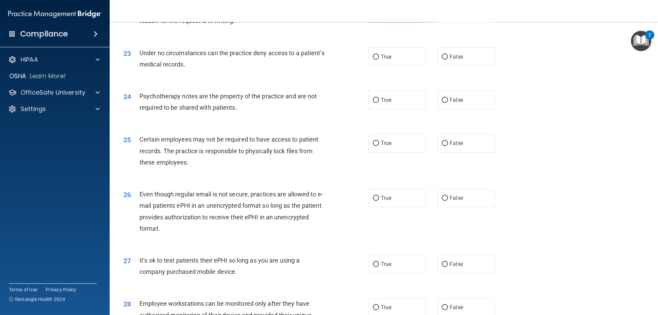
scroll to position [1130, 0]
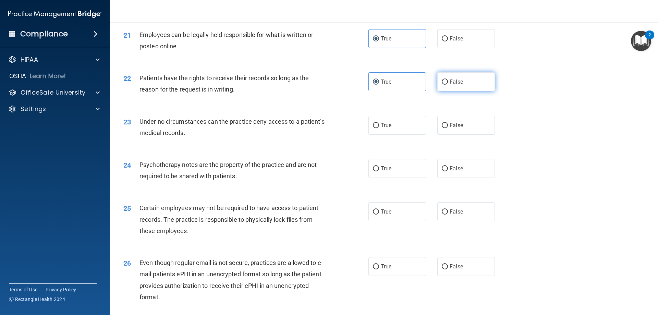
click at [465, 90] on label "False" at bounding box center [466, 81] width 58 height 19
click at [448, 85] on input "False" at bounding box center [445, 81] width 6 height 5
radio input "true"
radio input "false"
click at [456, 128] on span "False" at bounding box center [455, 125] width 13 height 7
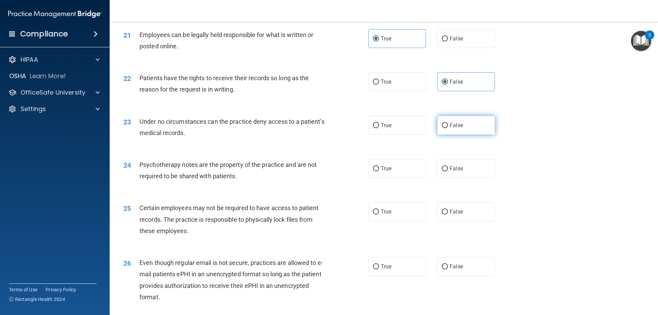
click at [448, 128] on input "False" at bounding box center [445, 125] width 6 height 5
radio input "true"
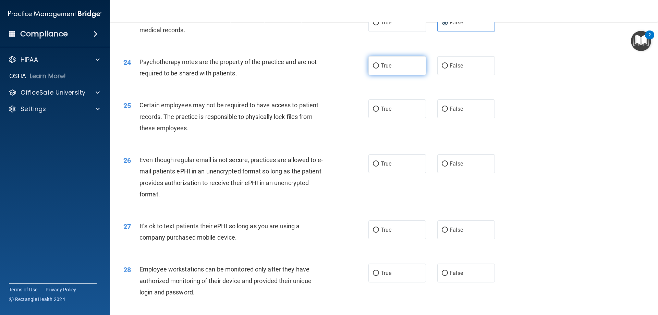
click at [397, 75] on label "True" at bounding box center [397, 65] width 58 height 19
click at [379, 69] on input "True" at bounding box center [376, 65] width 6 height 5
radio input "true"
click at [400, 118] on label "True" at bounding box center [397, 108] width 58 height 19
click at [379, 112] on input "True" at bounding box center [376, 109] width 6 height 5
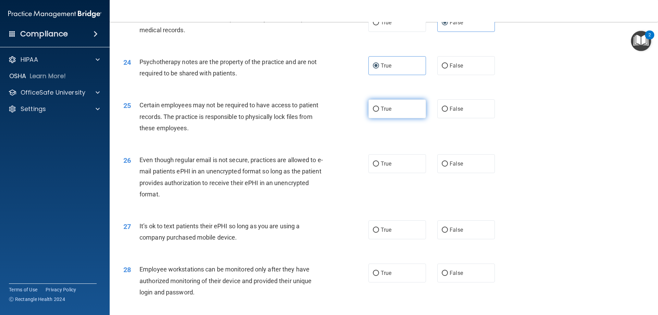
radio input "true"
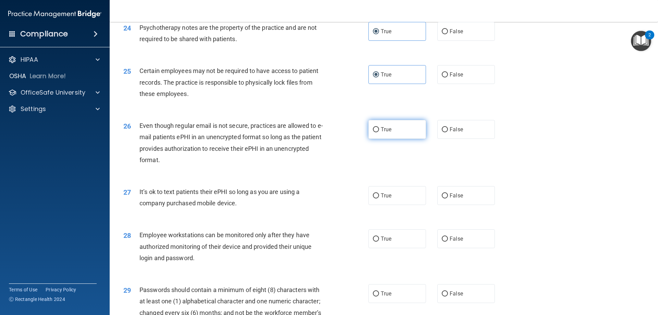
click at [397, 139] on label "True" at bounding box center [397, 129] width 58 height 19
click at [379, 132] on input "True" at bounding box center [376, 129] width 6 height 5
radio input "true"
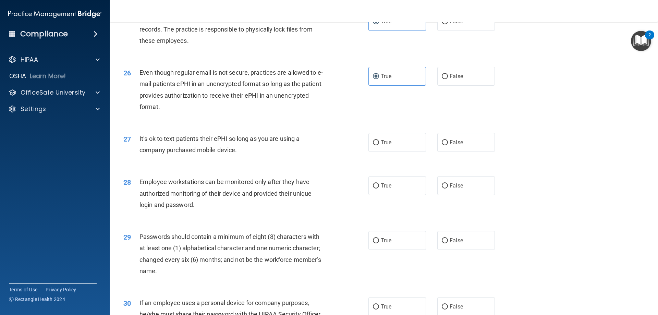
scroll to position [1336, 0]
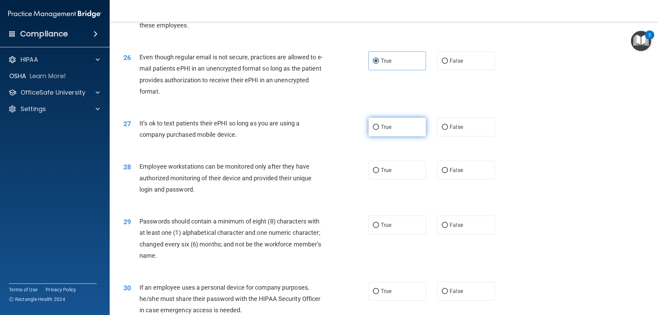
click at [388, 130] on span "True" at bounding box center [386, 127] width 11 height 7
click at [379, 130] on input "True" at bounding box center [376, 127] width 6 height 5
radio input "true"
click at [441, 134] on label "False" at bounding box center [466, 126] width 58 height 19
click at [442, 130] on input "False" at bounding box center [445, 127] width 6 height 5
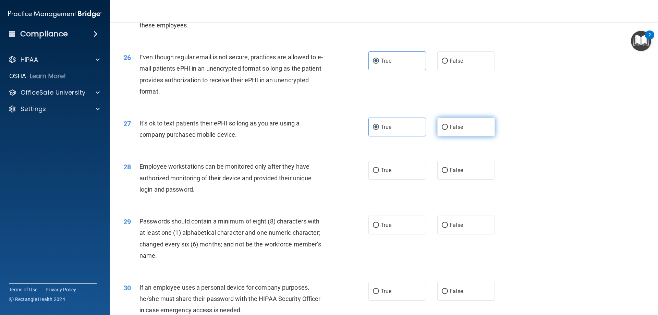
radio input "true"
radio input "false"
click at [472, 179] on label "False" at bounding box center [466, 170] width 58 height 19
click at [448, 173] on input "False" at bounding box center [445, 170] width 6 height 5
radio input "true"
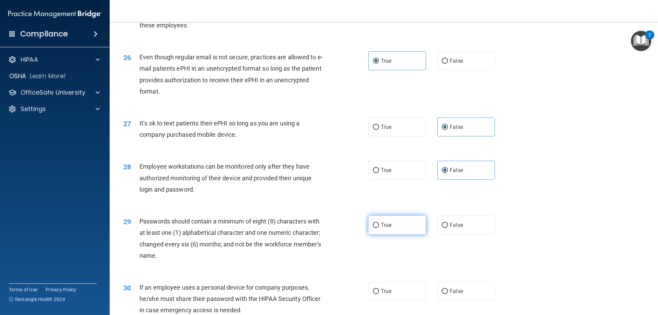
click at [378, 234] on label "True" at bounding box center [397, 224] width 58 height 19
click at [378, 228] on input "True" at bounding box center [376, 225] width 6 height 5
radio input "true"
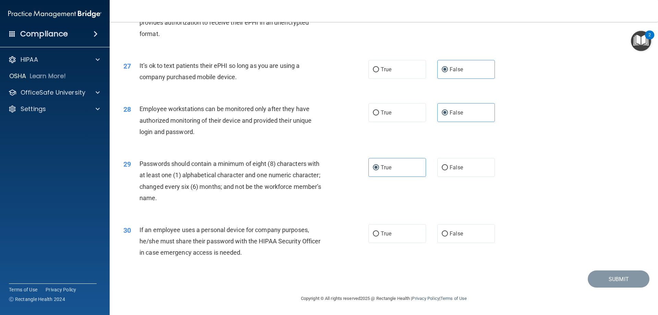
scroll to position [1405, 0]
click at [460, 227] on label "False" at bounding box center [466, 233] width 58 height 19
click at [448, 231] on input "False" at bounding box center [445, 233] width 6 height 5
radio input "true"
click at [614, 280] on button "Submit" at bounding box center [618, 278] width 62 height 17
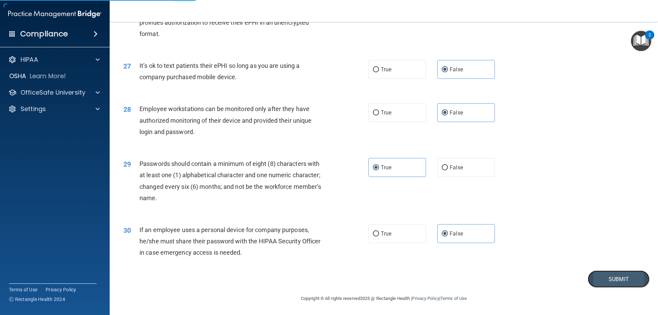
scroll to position [1370, 0]
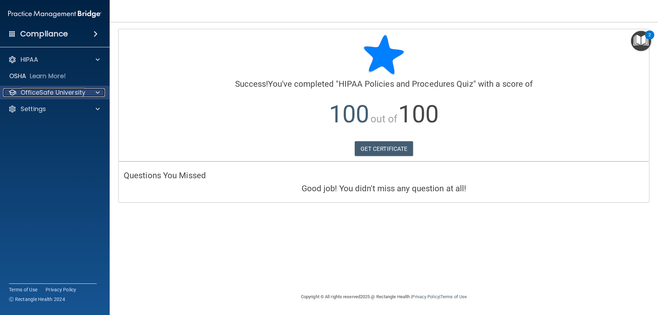
click at [58, 95] on p "OfficeSafe University" at bounding box center [53, 92] width 65 height 8
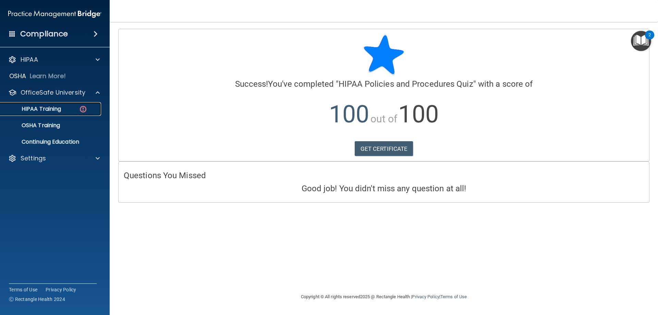
click at [41, 109] on p "HIPAA Training" at bounding box center [32, 108] width 57 height 7
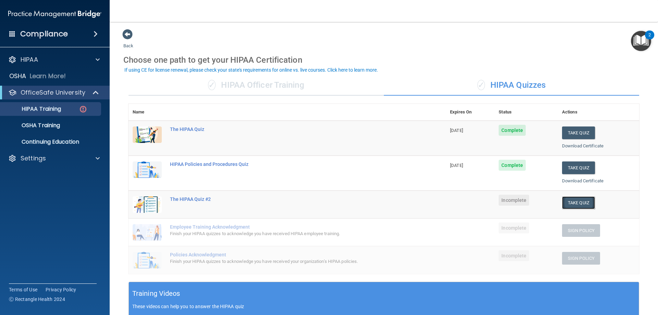
click at [581, 200] on button "Take Quiz" at bounding box center [578, 202] width 33 height 13
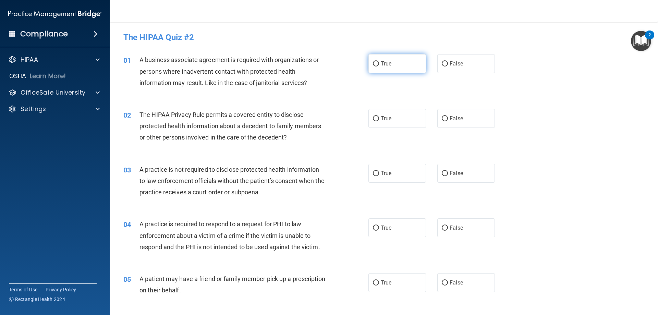
click at [386, 60] on span "True" at bounding box center [386, 63] width 11 height 7
click at [379, 61] on input "True" at bounding box center [376, 63] width 6 height 5
radio input "true"
click at [442, 173] on input "False" at bounding box center [445, 173] width 6 height 5
radio input "true"
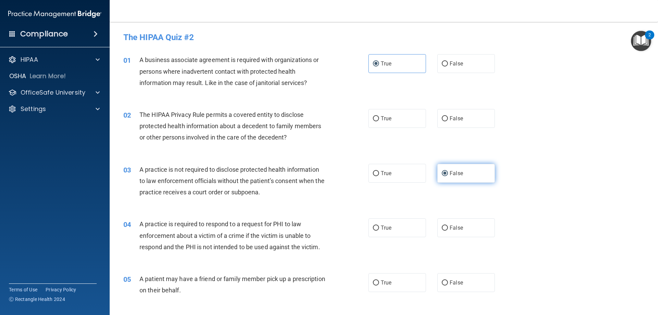
click at [442, 173] on input "False" at bounding box center [445, 173] width 6 height 5
click at [458, 116] on span "False" at bounding box center [455, 118] width 13 height 7
click at [448, 116] on input "False" at bounding box center [445, 118] width 6 height 5
radio input "true"
click at [291, 134] on div "The HIPAA Privacy Rule permits a covered entity to disclose protected health in…" at bounding box center [234, 126] width 191 height 34
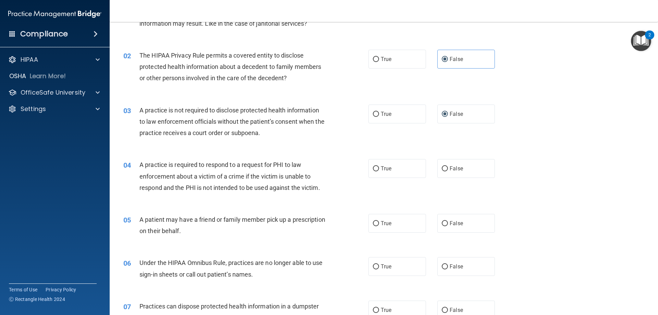
scroll to position [43, 0]
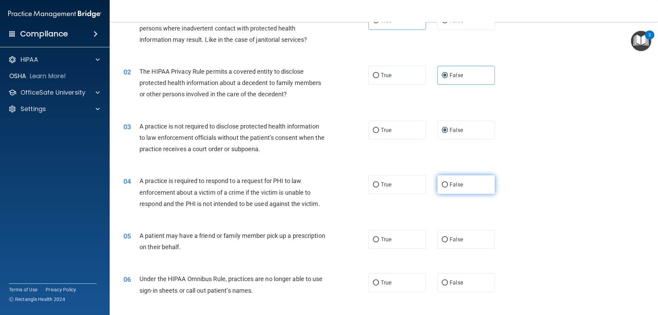
click at [439, 189] on label "False" at bounding box center [466, 184] width 58 height 19
click at [442, 187] on input "False" at bounding box center [445, 184] width 6 height 5
radio input "true"
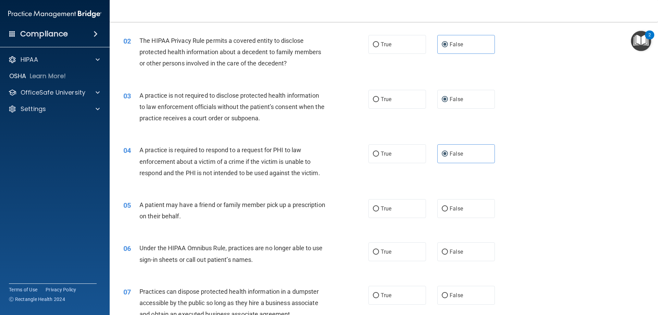
scroll to position [112, 0]
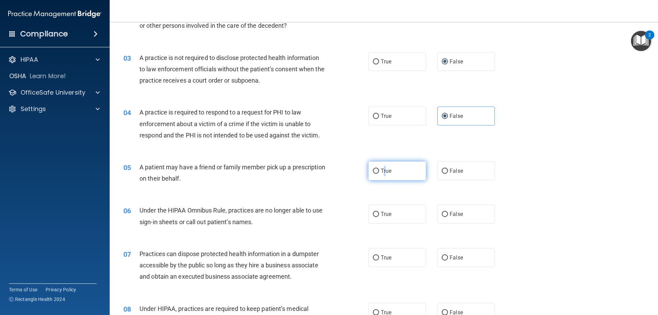
click at [382, 170] on span "True" at bounding box center [386, 170] width 11 height 7
click at [406, 174] on label "True" at bounding box center [397, 170] width 58 height 19
click at [379, 174] on input "True" at bounding box center [376, 171] width 6 height 5
radio input "true"
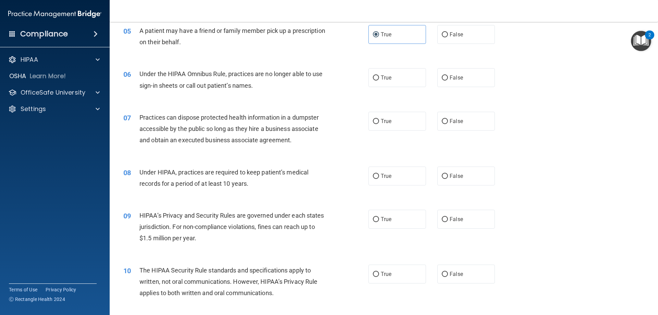
scroll to position [249, 0]
click at [477, 81] on label "False" at bounding box center [466, 76] width 58 height 19
click at [448, 80] on input "False" at bounding box center [445, 77] width 6 height 5
radio input "true"
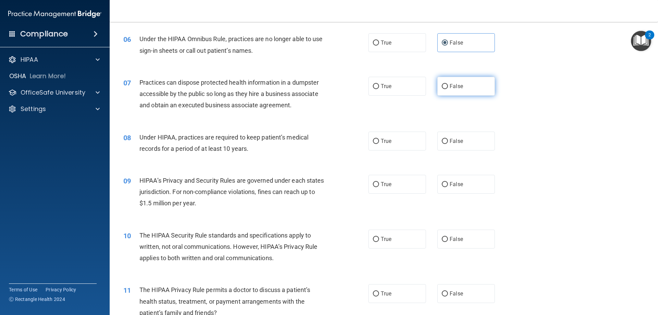
click at [463, 84] on label "False" at bounding box center [466, 86] width 58 height 19
click at [448, 84] on input "False" at bounding box center [445, 86] width 6 height 5
radio input "true"
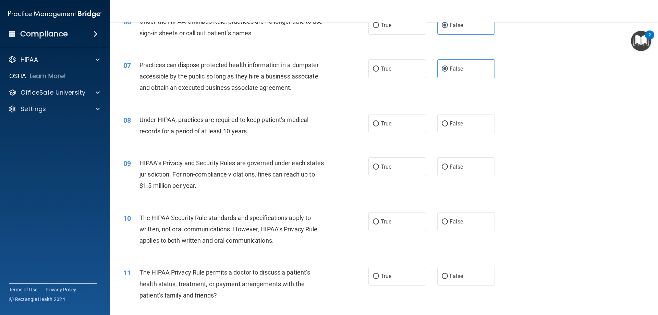
scroll to position [317, 0]
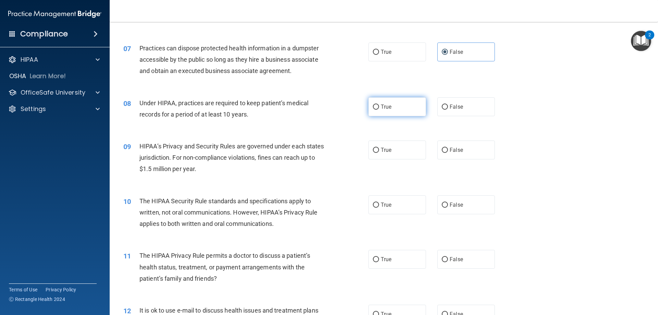
click at [401, 115] on label "True" at bounding box center [397, 106] width 58 height 19
click at [379, 110] on input "True" at bounding box center [376, 106] width 6 height 5
radio input "true"
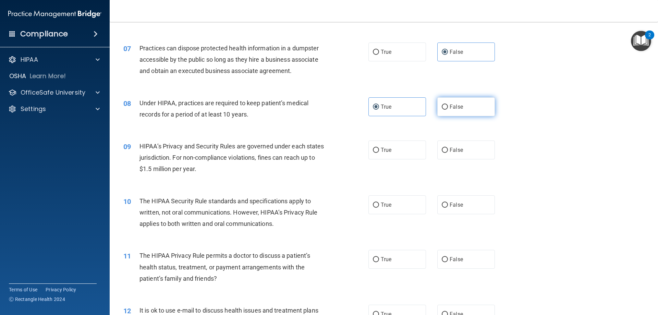
click at [454, 113] on label "False" at bounding box center [466, 106] width 58 height 19
click at [448, 110] on input "False" at bounding box center [445, 106] width 6 height 5
radio input "true"
radio input "false"
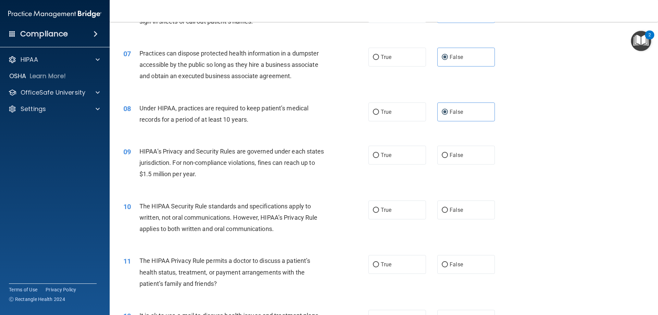
scroll to position [311, 0]
click at [400, 152] on label "True" at bounding box center [397, 155] width 58 height 19
click at [379, 153] on input "True" at bounding box center [376, 155] width 6 height 5
radio input "true"
click at [400, 152] on label "True" at bounding box center [397, 155] width 58 height 19
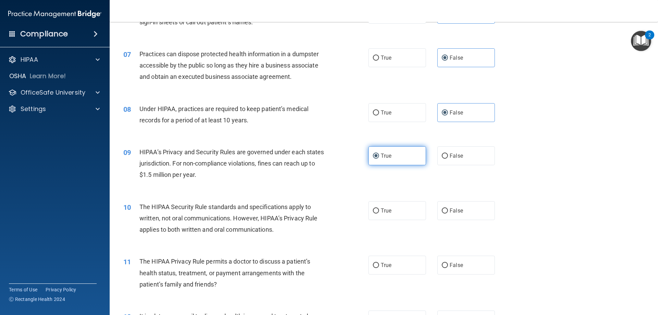
click at [379, 153] on input "True" at bounding box center [376, 155] width 6 height 5
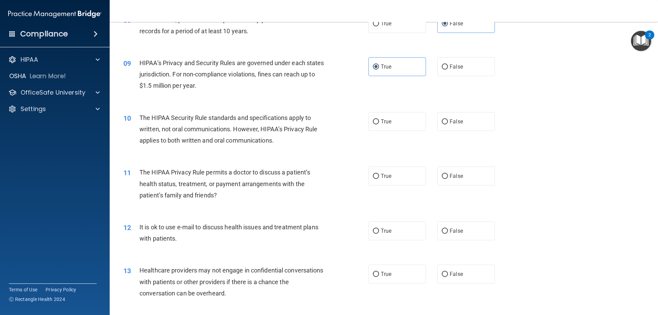
scroll to position [414, 0]
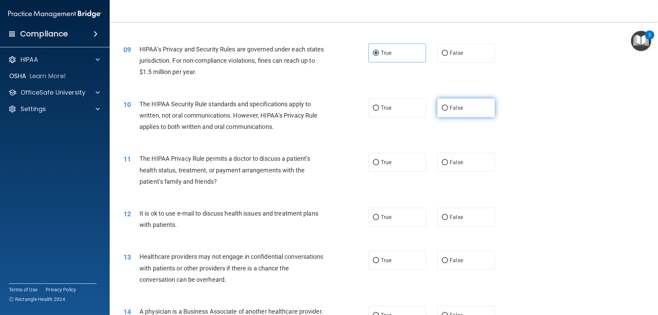
click at [477, 113] on label "False" at bounding box center [466, 107] width 58 height 19
click at [448, 111] on input "False" at bounding box center [445, 107] width 6 height 5
radio input "true"
click at [325, 169] on div "The HIPAA Privacy Rule permits a doctor to discuss a patient’s health status, t…" at bounding box center [234, 170] width 191 height 34
click at [467, 163] on label "False" at bounding box center [466, 162] width 58 height 19
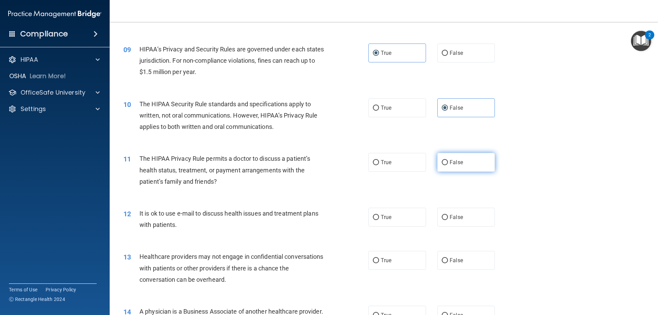
click at [448, 163] on input "False" at bounding box center [445, 162] width 6 height 5
radio input "true"
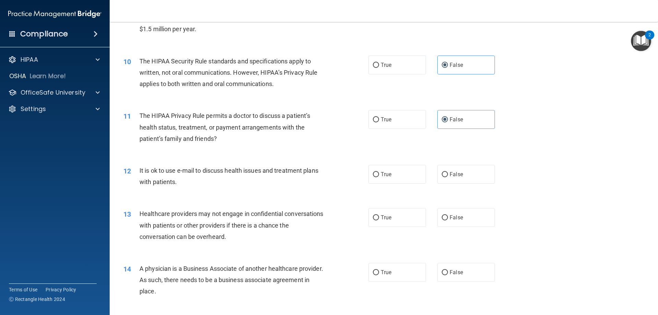
scroll to position [517, 0]
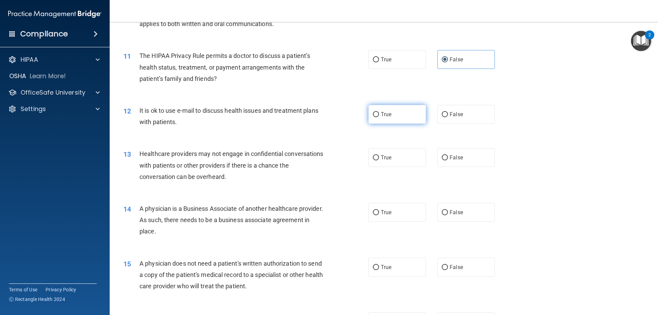
click at [395, 117] on label "True" at bounding box center [397, 114] width 58 height 19
click at [379, 117] on input "True" at bounding box center [376, 114] width 6 height 5
radio input "true"
click at [387, 154] on label "True" at bounding box center [397, 157] width 58 height 19
click at [379, 155] on input "True" at bounding box center [376, 157] width 6 height 5
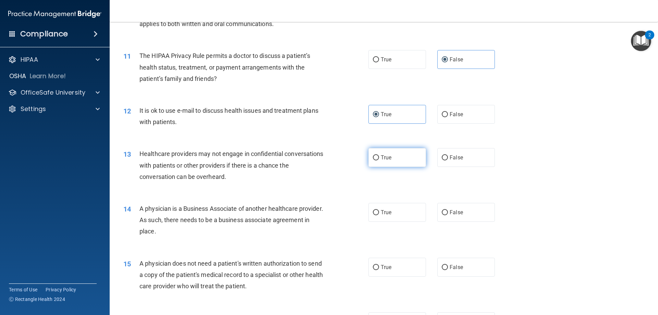
radio input "true"
click at [184, 212] on div "A physician is a Business Associate of another healthcare provider. As such, th…" at bounding box center [234, 220] width 191 height 34
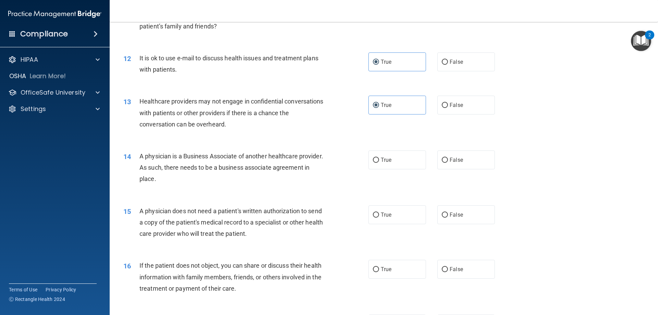
scroll to position [585, 0]
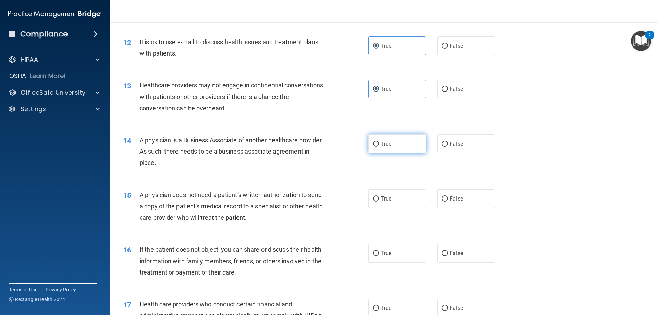
click at [405, 149] on label "True" at bounding box center [397, 143] width 58 height 19
click at [379, 147] on input "True" at bounding box center [376, 143] width 6 height 5
radio input "true"
click at [209, 178] on div "14 A physician is a Business Associate of another healthcare provider. As such,…" at bounding box center [383, 153] width 531 height 55
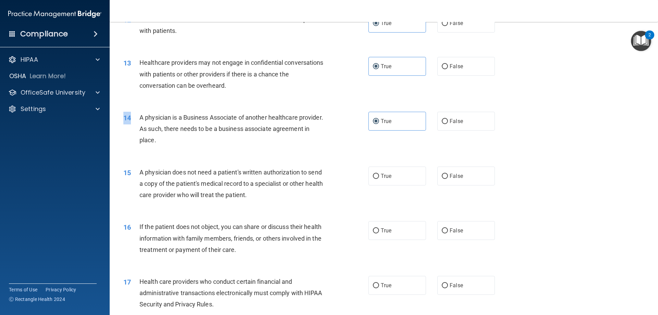
scroll to position [620, 0]
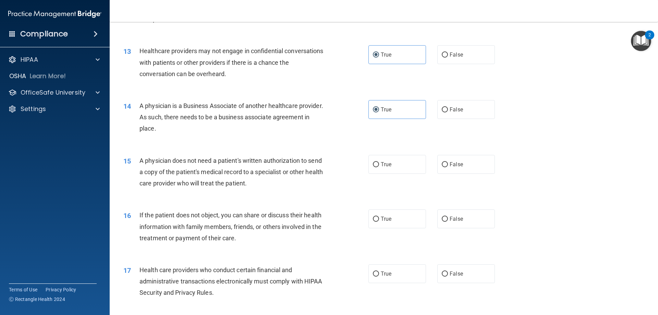
click at [190, 213] on span "If the patient does not object, you can share or discuss their health informati…" at bounding box center [230, 226] width 182 height 30
click at [467, 165] on label "False" at bounding box center [466, 164] width 58 height 19
click at [448, 165] on input "False" at bounding box center [445, 164] width 6 height 5
radio input "true"
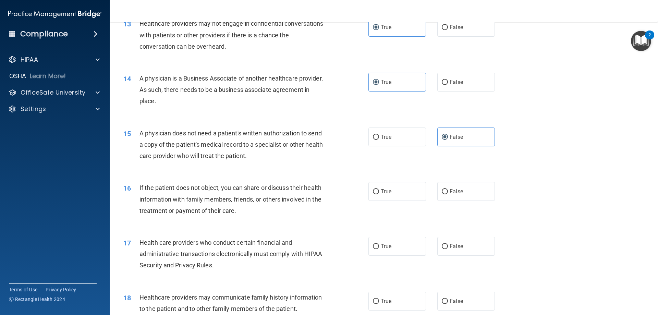
scroll to position [688, 0]
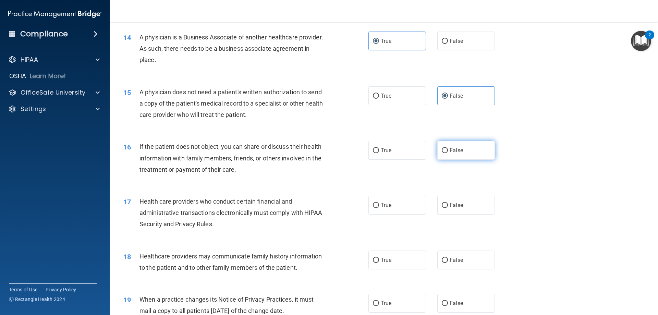
click at [461, 155] on label "False" at bounding box center [466, 150] width 58 height 19
click at [448, 153] on input "False" at bounding box center [445, 150] width 6 height 5
radio input "true"
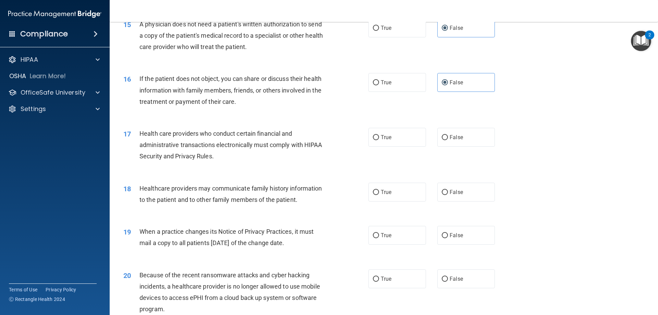
scroll to position [757, 0]
click at [410, 86] on label "True" at bounding box center [397, 81] width 58 height 19
click at [379, 85] on input "True" at bounding box center [376, 81] width 6 height 5
radio input "true"
radio input "false"
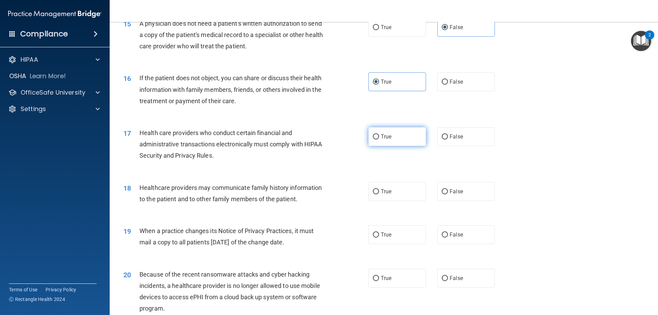
click at [385, 144] on label "True" at bounding box center [397, 136] width 58 height 19
click at [379, 139] on input "True" at bounding box center [376, 136] width 6 height 5
radio input "true"
click at [387, 132] on label "True" at bounding box center [397, 136] width 58 height 19
click at [379, 134] on input "True" at bounding box center [376, 136] width 6 height 5
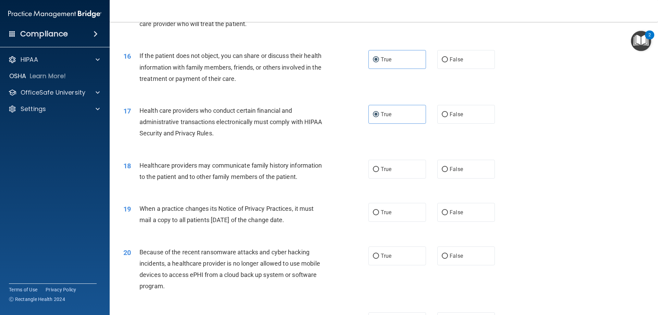
scroll to position [791, 0]
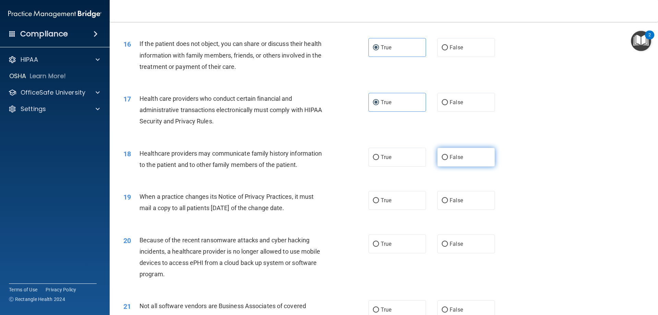
click at [450, 160] on span "False" at bounding box center [455, 157] width 13 height 7
click at [448, 160] on input "False" at bounding box center [445, 157] width 6 height 5
radio input "true"
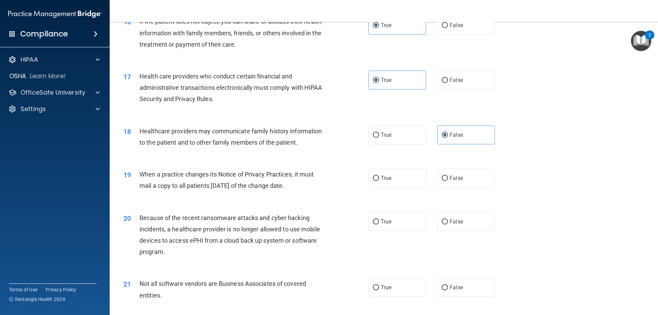
scroll to position [825, 0]
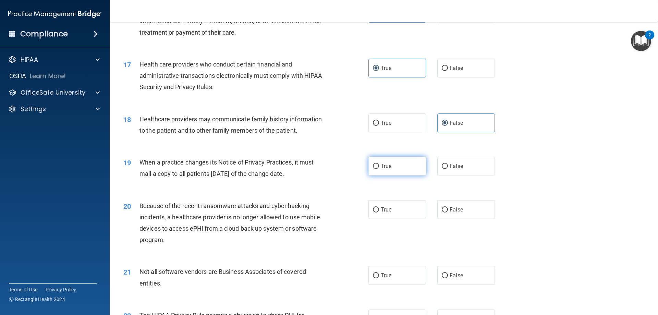
click at [407, 172] on label "True" at bounding box center [397, 166] width 58 height 19
click at [379, 169] on input "True" at bounding box center [376, 166] width 6 height 5
radio input "true"
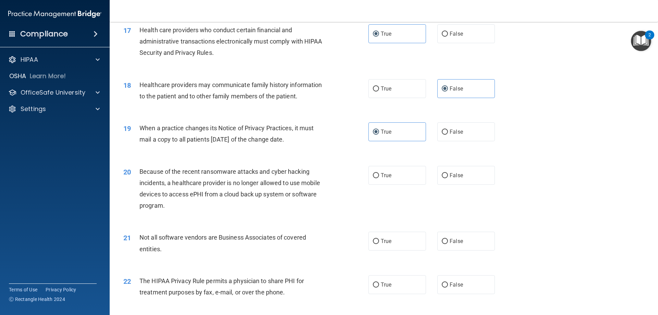
scroll to position [962, 0]
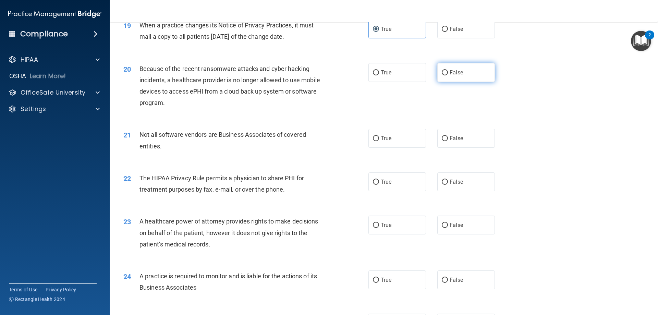
click at [444, 74] on input "False" at bounding box center [445, 72] width 6 height 5
radio input "true"
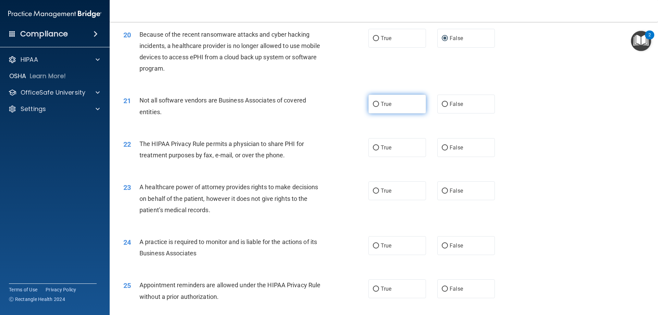
click at [381, 105] on span "True" at bounding box center [386, 104] width 11 height 7
click at [379, 105] on input "True" at bounding box center [376, 104] width 6 height 5
radio input "true"
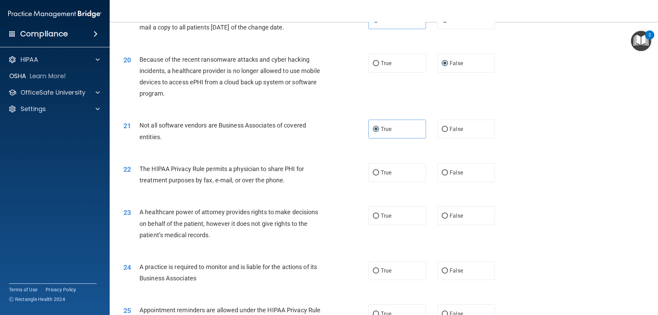
scroll to position [1006, 0]
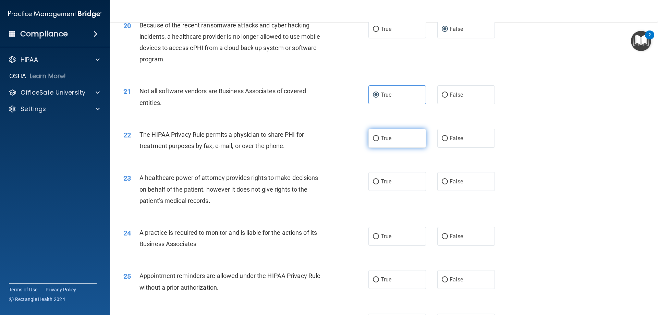
click at [388, 132] on label "True" at bounding box center [397, 138] width 58 height 19
click at [379, 136] on input "True" at bounding box center [376, 138] width 6 height 5
radio input "true"
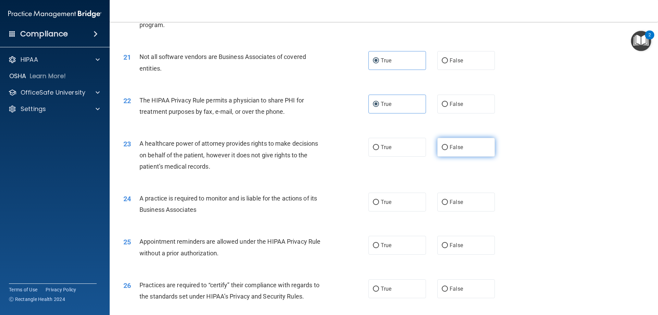
click at [451, 147] on span "False" at bounding box center [455, 147] width 13 height 7
click at [448, 147] on input "False" at bounding box center [445, 147] width 6 height 5
radio input "true"
click at [373, 202] on input "True" at bounding box center [376, 202] width 6 height 5
radio input "true"
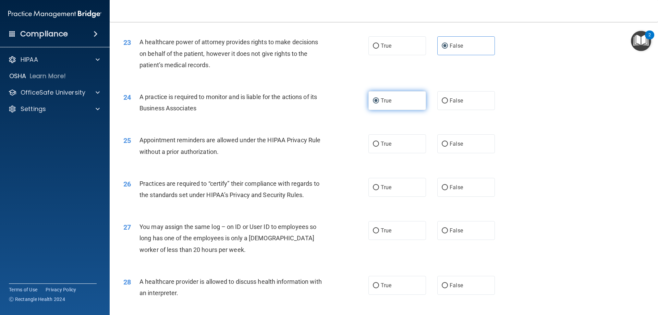
scroll to position [1143, 0]
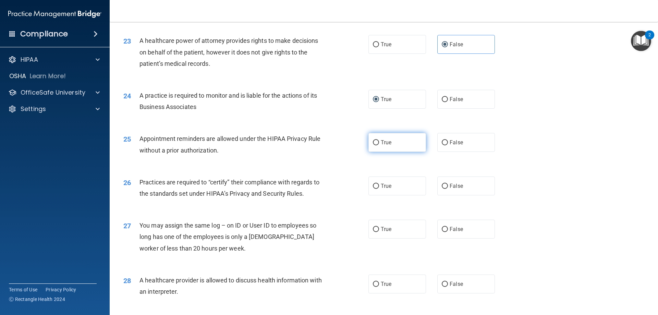
click at [398, 148] on label "True" at bounding box center [397, 142] width 58 height 19
click at [379, 145] on input "True" at bounding box center [376, 142] width 6 height 5
radio input "true"
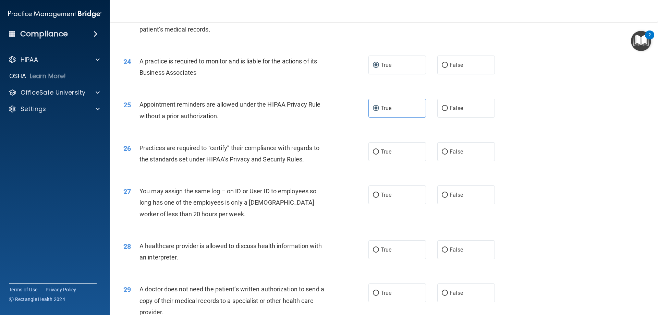
scroll to position [1211, 0]
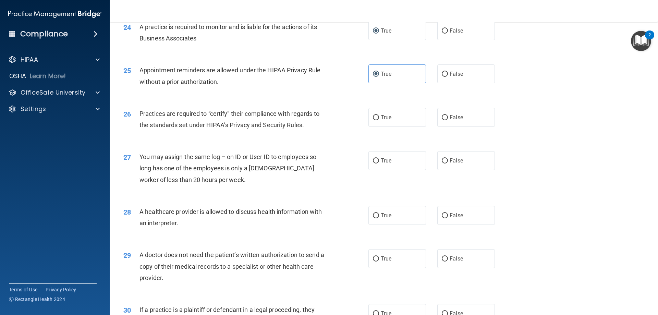
click at [389, 128] on div "26 Practices are required to “certify” their compliance with regards to the sta…" at bounding box center [383, 120] width 531 height 43
click at [392, 120] on label "True" at bounding box center [397, 117] width 58 height 19
click at [379, 120] on input "True" at bounding box center [376, 117] width 6 height 5
radio input "true"
click at [468, 169] on label "False" at bounding box center [466, 160] width 58 height 19
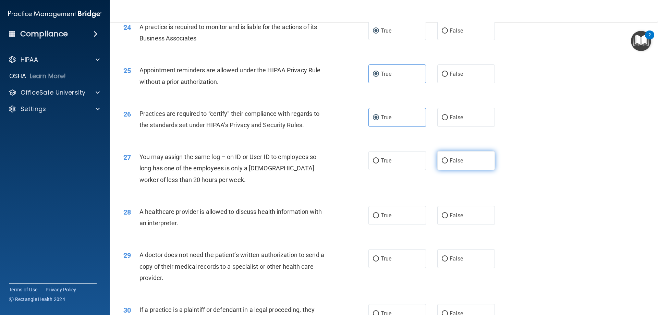
click at [448, 163] on input "False" at bounding box center [445, 160] width 6 height 5
radio input "true"
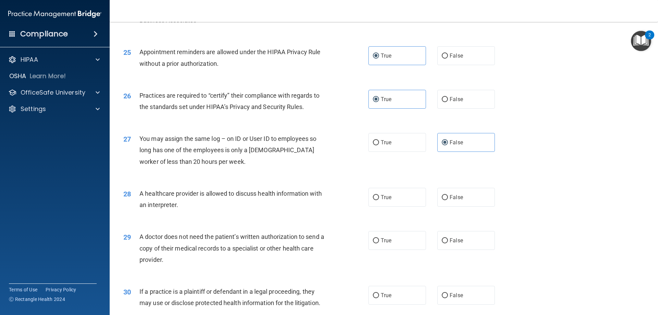
scroll to position [1245, 0]
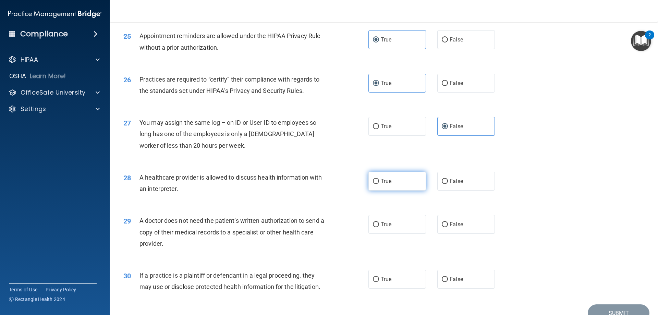
click at [403, 180] on label "True" at bounding box center [397, 181] width 58 height 19
click at [379, 180] on input "True" at bounding box center [376, 181] width 6 height 5
radio input "true"
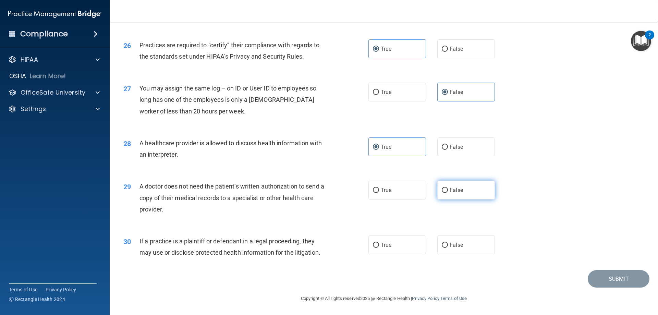
click at [470, 191] on label "False" at bounding box center [466, 190] width 58 height 19
click at [448, 191] on input "False" at bounding box center [445, 190] width 6 height 5
radio input "true"
click at [442, 243] on input "False" at bounding box center [445, 245] width 6 height 5
radio input "true"
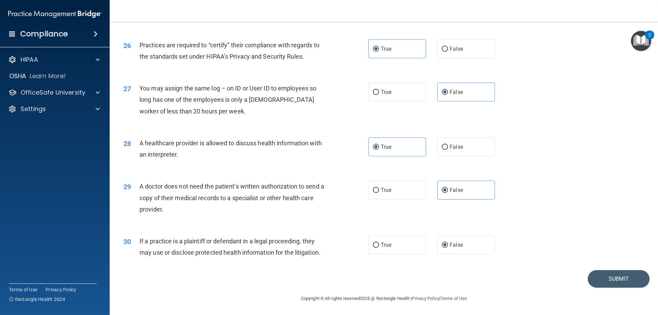
drag, startPoint x: 490, startPoint y: 258, endPoint x: 608, endPoint y: 269, distance: 118.7
click at [594, 262] on div "30 If a practice is a plaintiff or defendant in a legal proceeding, they may us…" at bounding box center [383, 248] width 531 height 43
click at [609, 272] on button "Submit" at bounding box center [618, 278] width 62 height 17
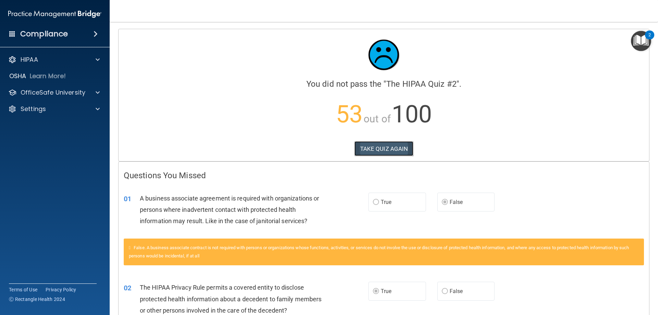
click at [385, 148] on button "TAKE QUIZ AGAIN" at bounding box center [383, 148] width 59 height 15
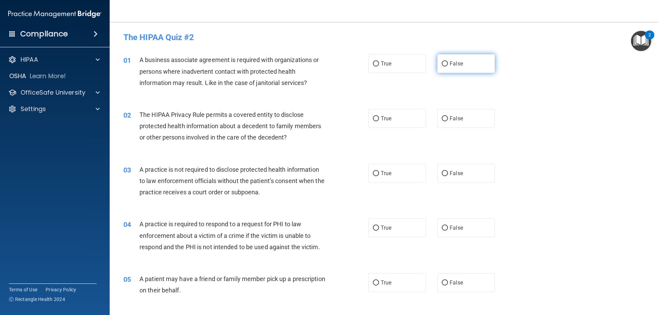
click at [471, 69] on label "False" at bounding box center [466, 63] width 58 height 19
click at [448, 66] on input "False" at bounding box center [445, 63] width 6 height 5
radio input "true"
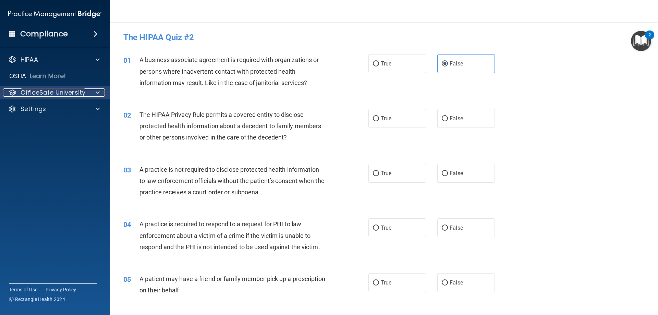
click at [87, 89] on div "OfficeSafe University" at bounding box center [45, 92] width 85 height 8
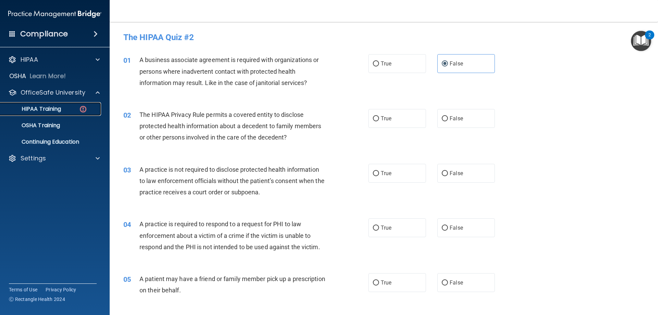
click at [88, 110] on div "HIPAA Training" at bounding box center [51, 108] width 94 height 7
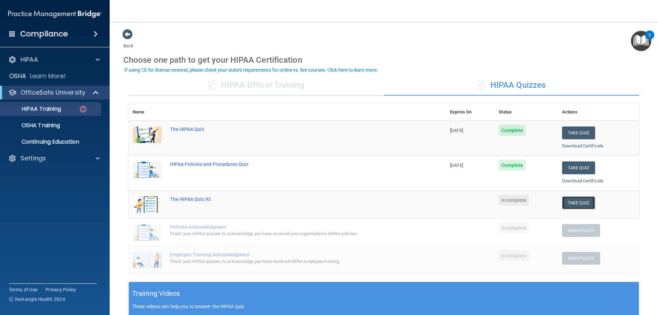
click at [575, 199] on button "Take Quiz" at bounding box center [578, 202] width 33 height 13
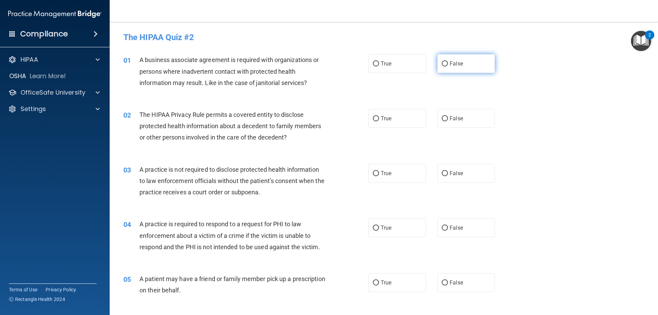
click at [464, 61] on label "False" at bounding box center [466, 63] width 58 height 19
click at [448, 61] on input "False" at bounding box center [445, 63] width 6 height 5
radio input "true"
click at [398, 128] on div "02 The HIPAA Privacy Rule permits a covered entity to disclose protected health…" at bounding box center [383, 127] width 531 height 55
click at [398, 127] on label "True" at bounding box center [397, 118] width 58 height 19
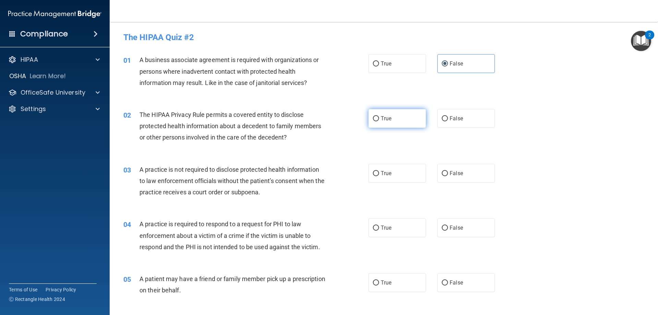
click at [379, 121] on input "True" at bounding box center [376, 118] width 6 height 5
radio input "true"
click at [454, 167] on label "False" at bounding box center [466, 173] width 58 height 19
click at [448, 171] on input "False" at bounding box center [445, 173] width 6 height 5
radio input "true"
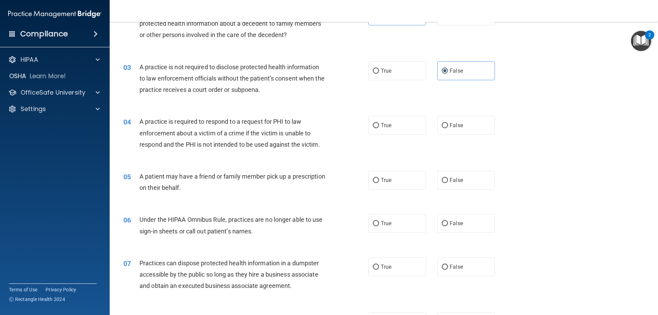
scroll to position [103, 0]
click at [381, 127] on span "True" at bounding box center [386, 125] width 11 height 7
click at [379, 127] on input "True" at bounding box center [376, 125] width 6 height 5
radio input "true"
click at [416, 180] on label "True" at bounding box center [397, 179] width 58 height 19
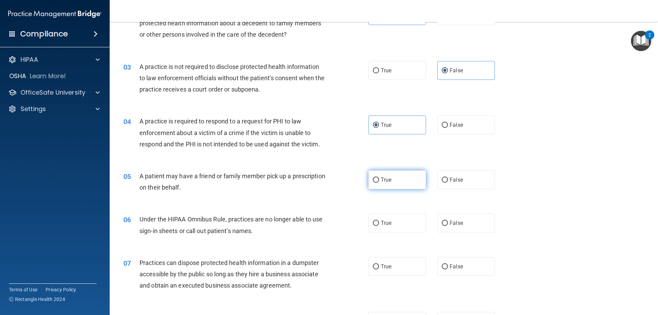
click at [379, 180] on input "True" at bounding box center [376, 179] width 6 height 5
radio input "true"
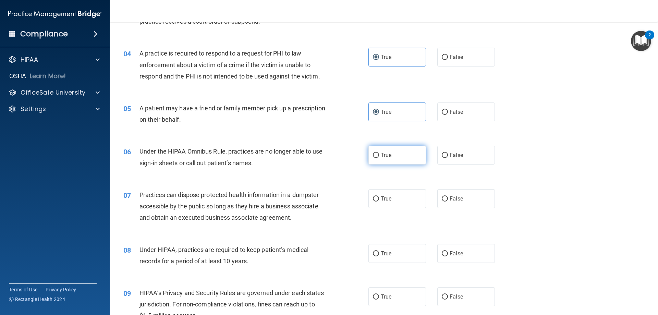
scroll to position [171, 0]
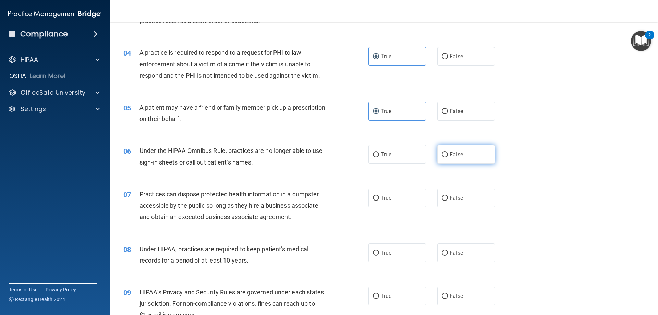
click at [452, 154] on span "False" at bounding box center [455, 154] width 13 height 7
click at [448, 154] on input "False" at bounding box center [445, 154] width 6 height 5
radio input "true"
click at [459, 203] on label "False" at bounding box center [466, 197] width 58 height 19
click at [448, 201] on input "False" at bounding box center [445, 198] width 6 height 5
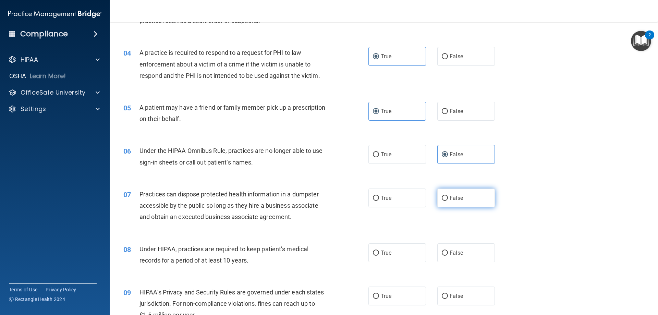
radio input "true"
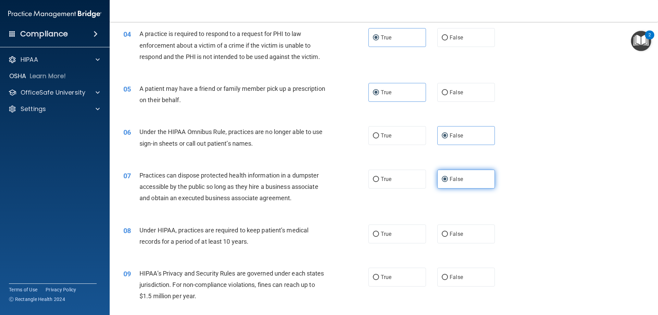
scroll to position [274, 0]
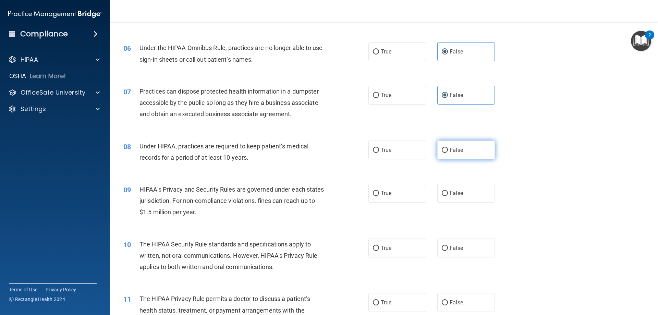
click at [439, 147] on label "False" at bounding box center [466, 149] width 58 height 19
click at [442, 148] on input "False" at bounding box center [445, 150] width 6 height 5
radio input "true"
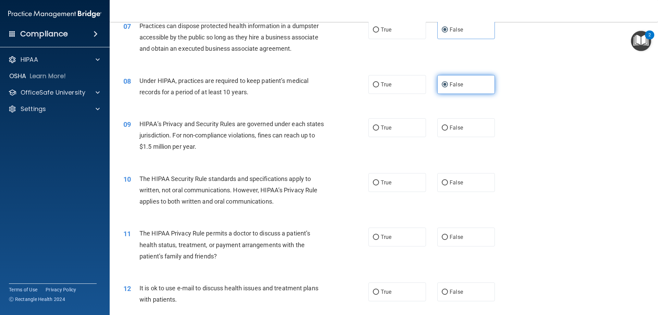
scroll to position [343, 0]
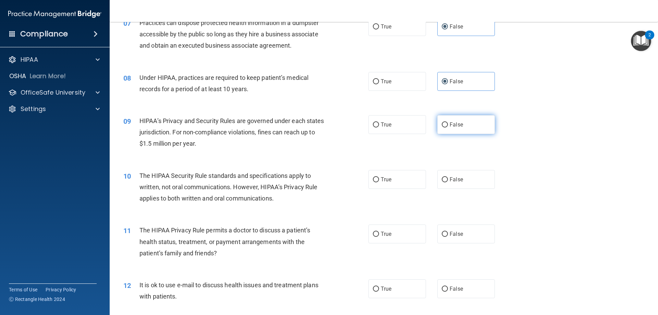
click at [461, 121] on label "False" at bounding box center [466, 124] width 58 height 19
click at [448, 122] on input "False" at bounding box center [445, 124] width 6 height 5
radio input "true"
click at [399, 175] on label "True" at bounding box center [397, 179] width 58 height 19
click at [379, 177] on input "True" at bounding box center [376, 179] width 6 height 5
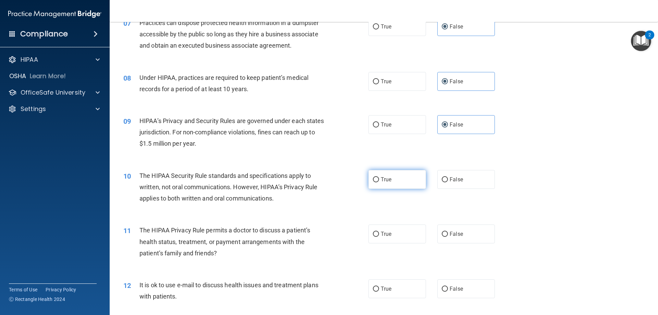
radio input "true"
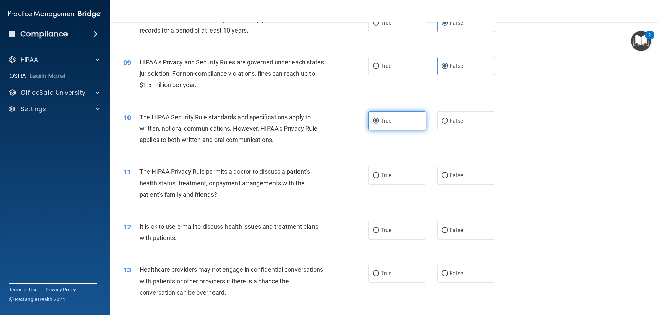
scroll to position [411, 0]
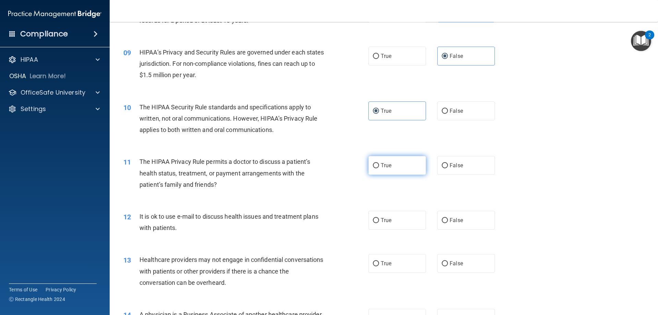
click at [398, 171] on label "True" at bounding box center [397, 165] width 58 height 19
click at [379, 168] on input "True" at bounding box center [376, 165] width 6 height 5
radio input "true"
click at [385, 213] on label "True" at bounding box center [397, 220] width 58 height 19
click at [379, 218] on input "True" at bounding box center [376, 220] width 6 height 5
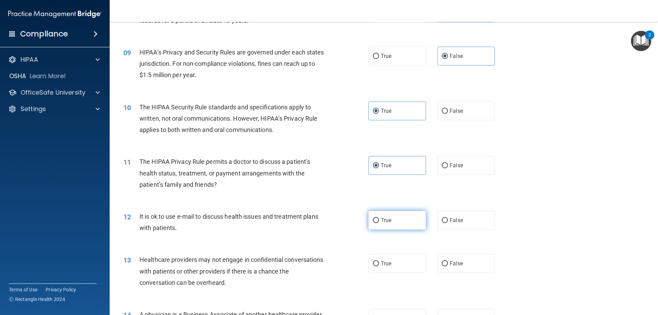
radio input "true"
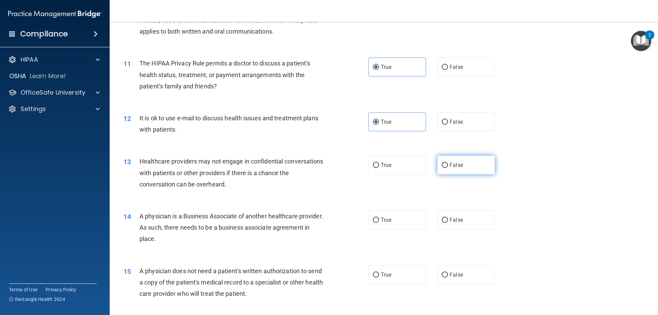
scroll to position [509, 0]
click at [458, 161] on label "False" at bounding box center [466, 165] width 58 height 19
click at [448, 163] on input "False" at bounding box center [445, 165] width 6 height 5
radio input "true"
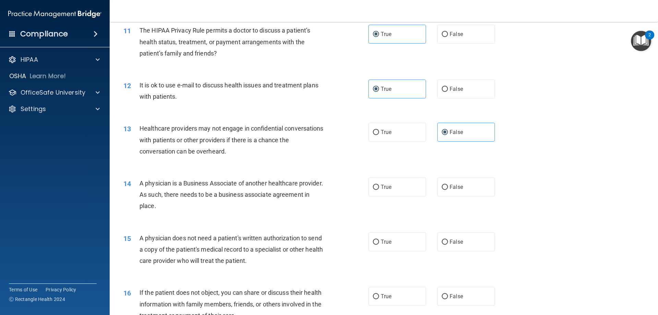
scroll to position [543, 0]
click at [442, 187] on input "False" at bounding box center [445, 186] width 6 height 5
radio input "true"
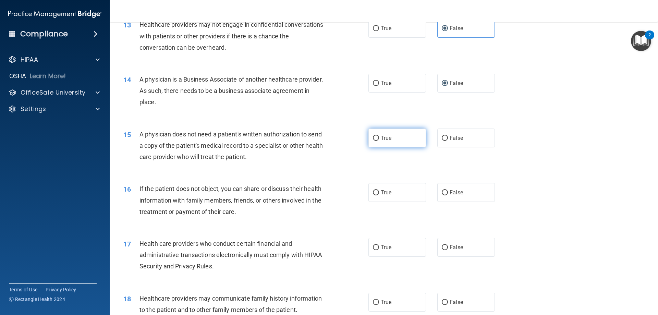
click at [401, 139] on label "True" at bounding box center [397, 137] width 58 height 19
click at [379, 139] on input "True" at bounding box center [376, 138] width 6 height 5
radio input "true"
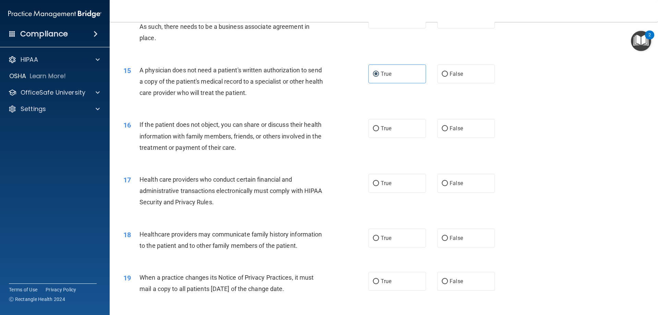
scroll to position [715, 0]
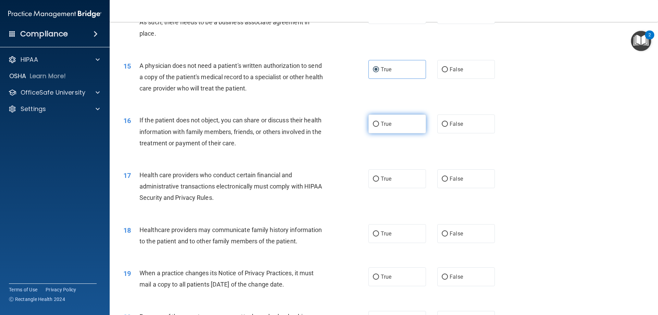
click at [410, 124] on label "True" at bounding box center [397, 123] width 58 height 19
click at [379, 124] on input "True" at bounding box center [376, 124] width 6 height 5
radio input "true"
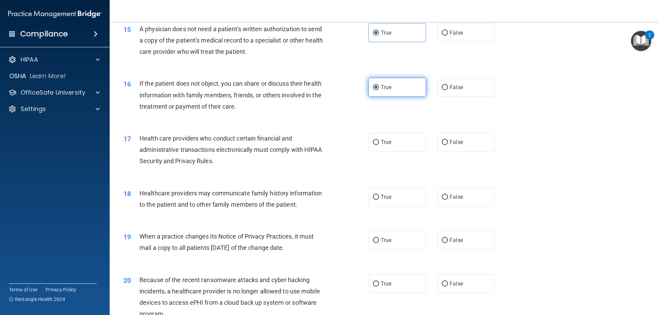
scroll to position [817, 0]
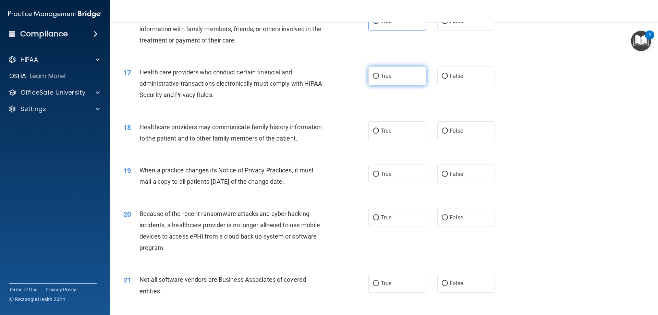
click at [398, 80] on label "True" at bounding box center [397, 75] width 58 height 19
click at [379, 79] on input "True" at bounding box center [376, 76] width 6 height 5
radio input "true"
click at [447, 123] on label "False" at bounding box center [466, 130] width 58 height 19
click at [447, 128] on input "False" at bounding box center [445, 130] width 6 height 5
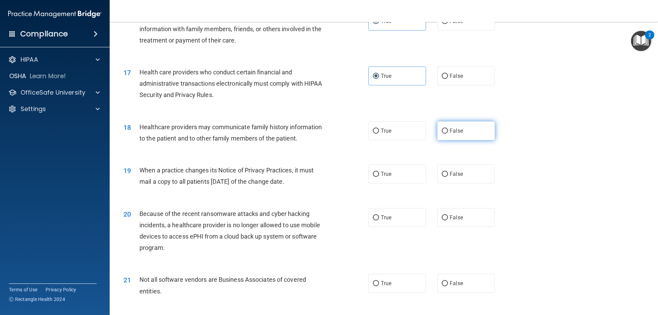
radio input "true"
click at [462, 171] on label "False" at bounding box center [466, 173] width 58 height 19
click at [448, 172] on input "False" at bounding box center [445, 174] width 6 height 5
radio input "true"
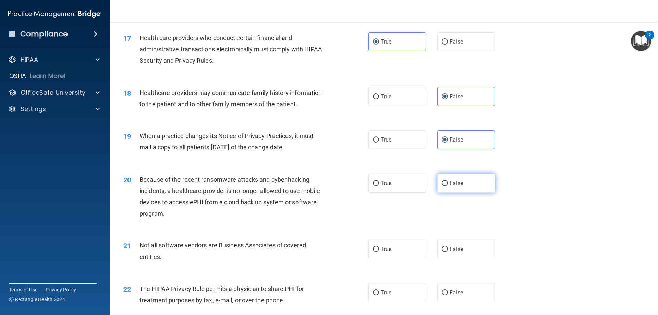
click at [458, 183] on span "False" at bounding box center [455, 183] width 13 height 7
click at [448, 183] on input "False" at bounding box center [445, 183] width 6 height 5
radio input "true"
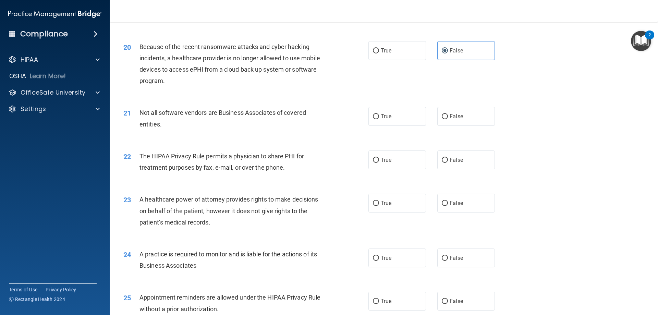
scroll to position [989, 0]
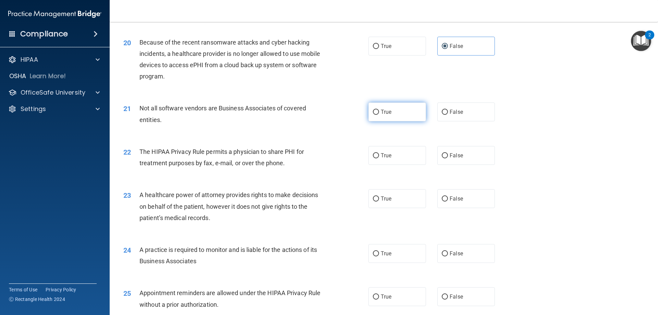
click at [381, 110] on span "True" at bounding box center [386, 112] width 11 height 7
click at [379, 110] on input "True" at bounding box center [376, 112] width 6 height 5
radio input "true"
click at [401, 152] on label "True" at bounding box center [397, 155] width 58 height 19
click at [379, 153] on input "True" at bounding box center [376, 155] width 6 height 5
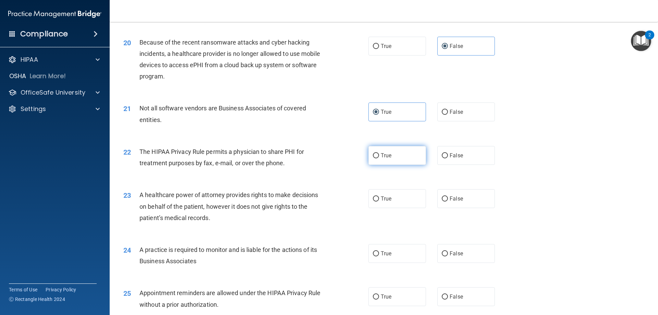
radio input "true"
click at [444, 194] on label "False" at bounding box center [466, 198] width 58 height 19
click at [444, 196] on input "False" at bounding box center [445, 198] width 6 height 5
radio input "true"
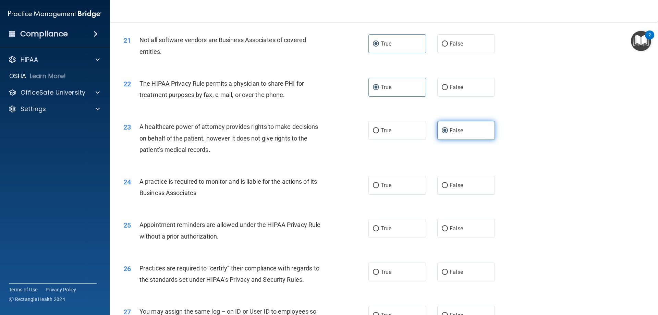
scroll to position [1057, 0]
click at [449, 184] on span "False" at bounding box center [455, 185] width 13 height 7
click at [446, 184] on input "False" at bounding box center [445, 185] width 6 height 5
radio input "true"
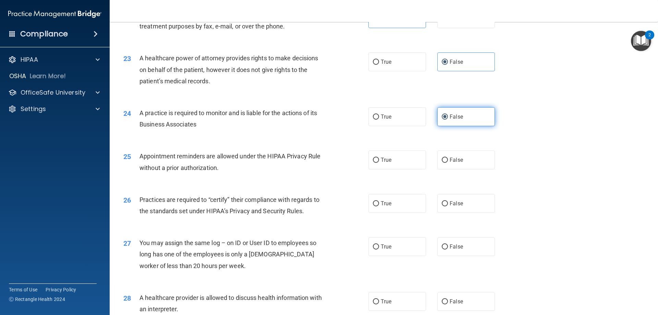
scroll to position [1126, 0]
click at [413, 161] on label "True" at bounding box center [397, 159] width 58 height 19
click at [379, 161] on input "True" at bounding box center [376, 159] width 6 height 5
radio input "true"
click at [466, 208] on label "False" at bounding box center [466, 203] width 58 height 19
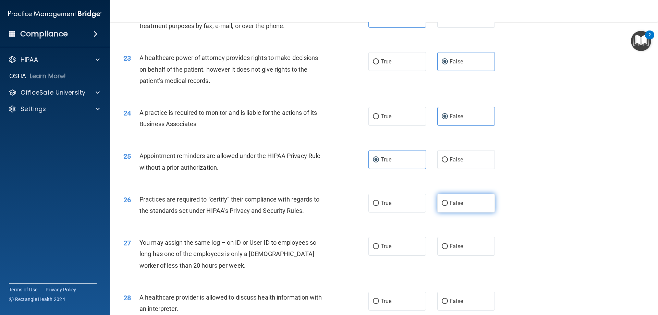
click at [448, 206] on input "False" at bounding box center [445, 203] width 6 height 5
radio input "true"
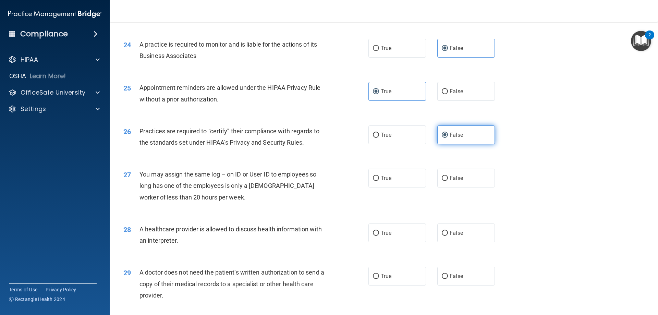
scroll to position [1194, 0]
click at [464, 178] on label "False" at bounding box center [466, 177] width 58 height 19
click at [448, 178] on input "False" at bounding box center [445, 177] width 6 height 5
radio input "true"
click at [376, 227] on label "True" at bounding box center [397, 232] width 58 height 19
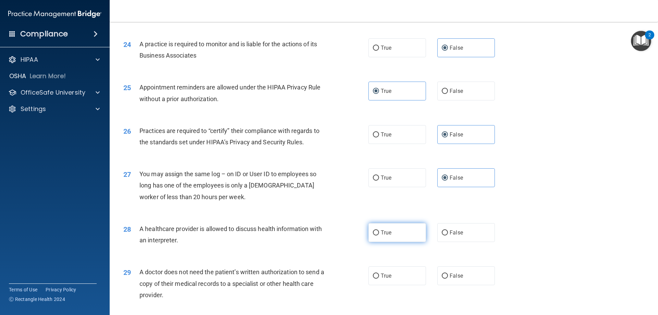
click at [376, 230] on input "True" at bounding box center [376, 232] width 6 height 5
radio input "true"
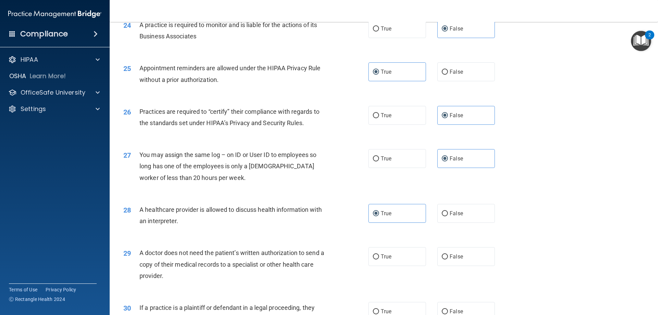
scroll to position [1228, 0]
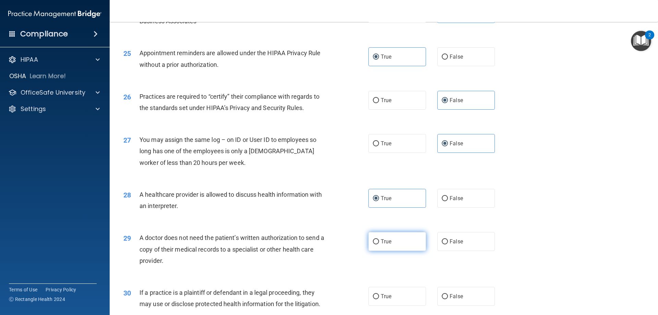
click at [387, 240] on span "True" at bounding box center [386, 241] width 11 height 7
click at [379, 240] on input "True" at bounding box center [376, 241] width 6 height 5
radio input "true"
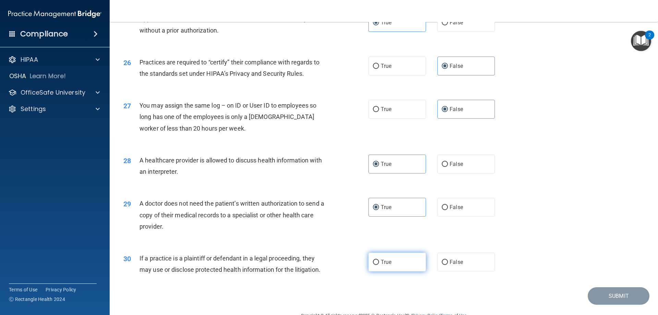
click at [396, 267] on label "True" at bounding box center [397, 261] width 58 height 19
click at [379, 265] on input "True" at bounding box center [376, 262] width 6 height 5
radio input "true"
click at [626, 293] on button "Submit" at bounding box center [618, 295] width 62 height 17
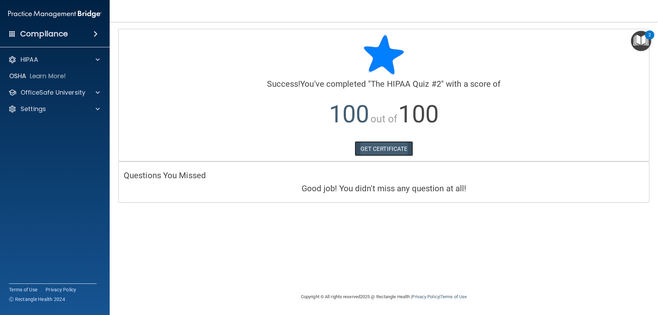
click at [389, 153] on link "GET CERTIFICATE" at bounding box center [384, 148] width 59 height 15
click at [53, 92] on p "OfficeSafe University" at bounding box center [53, 92] width 65 height 8
click at [61, 113] on link "HIPAA Training" at bounding box center [47, 109] width 108 height 14
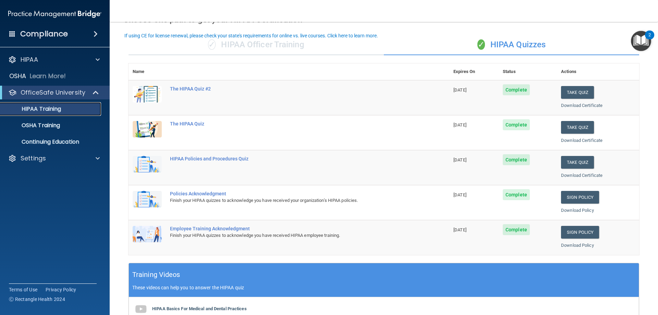
scroll to position [34, 0]
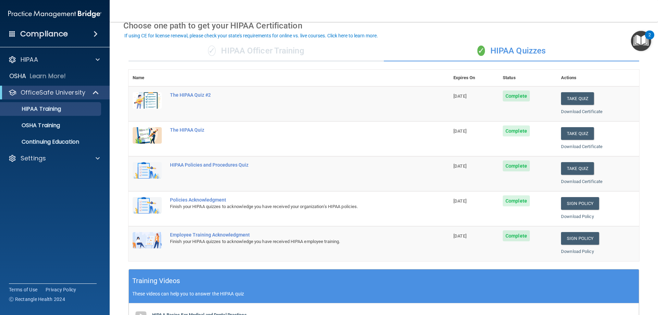
click at [573, 116] on td "Take Quiz Download Certificate" at bounding box center [598, 103] width 82 height 35
click at [573, 112] on link "Download Certificate" at bounding box center [581, 111] width 41 height 5
click at [561, 147] on link "Download Certificate" at bounding box center [581, 146] width 41 height 5
click at [576, 179] on link "Download Certificate" at bounding box center [581, 181] width 41 height 5
